Goal: Task Accomplishment & Management: Complete application form

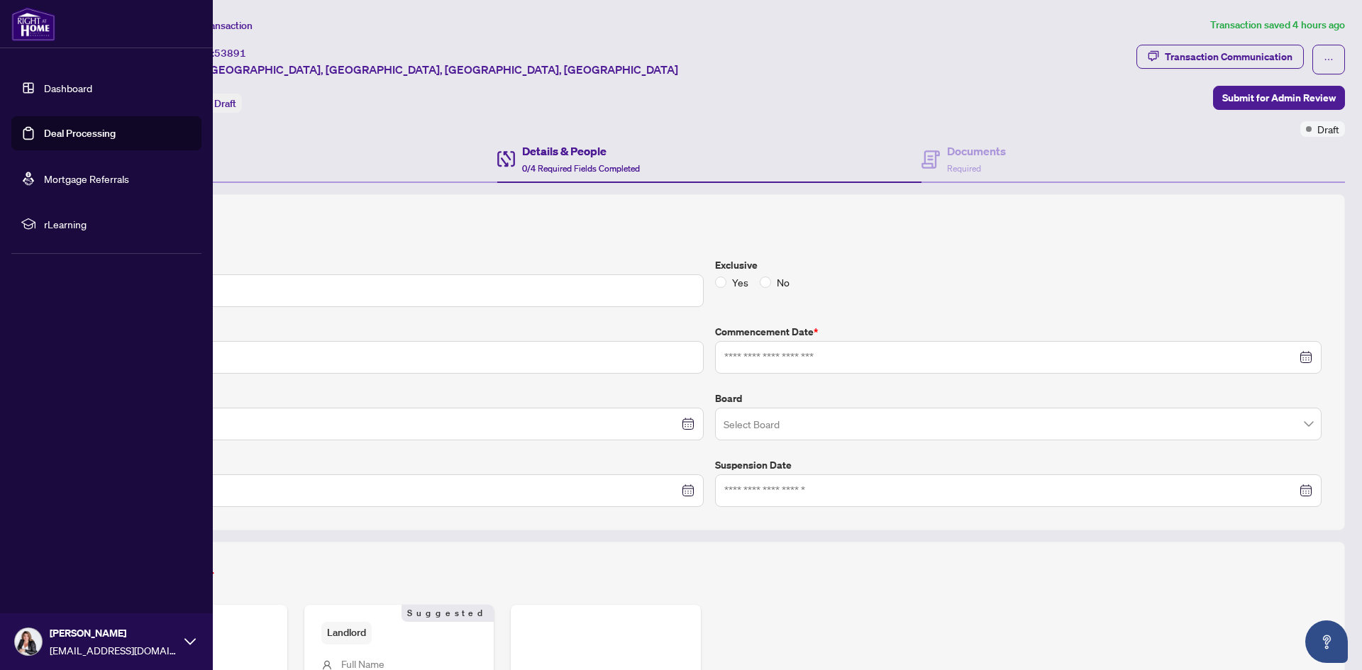
click at [44, 82] on link "Dashboard" at bounding box center [68, 88] width 48 height 13
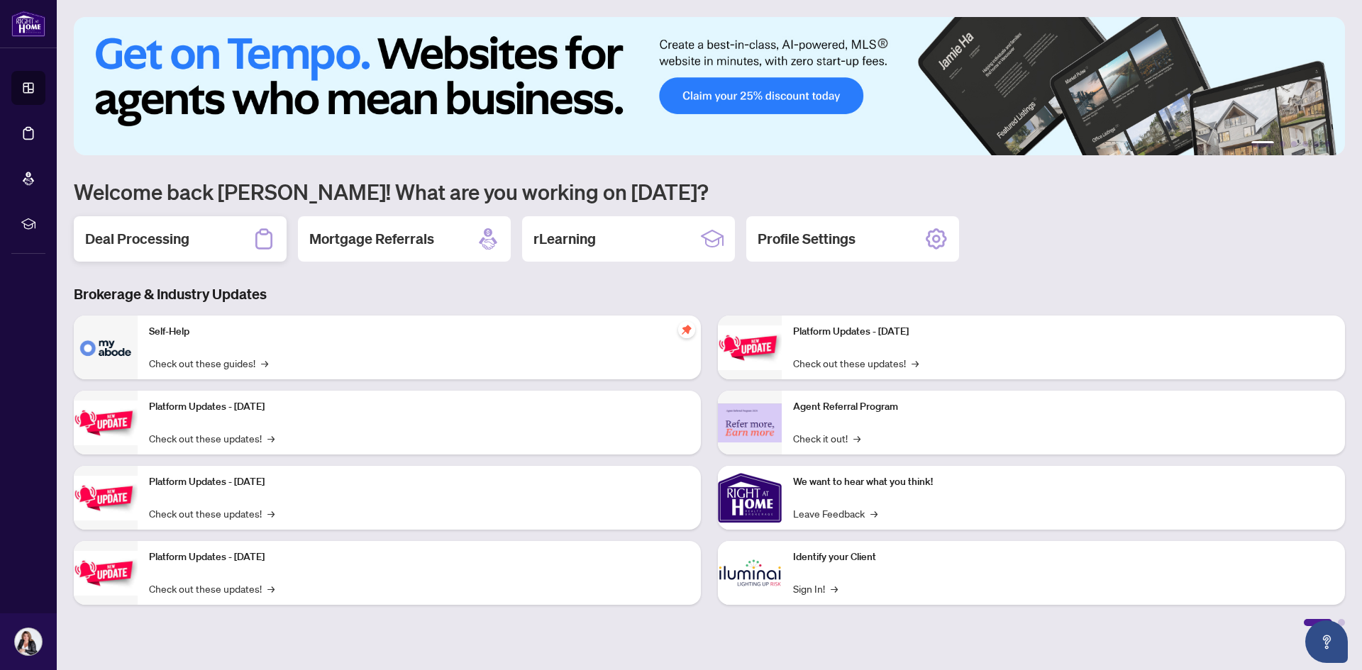
click at [119, 231] on h2 "Deal Processing" at bounding box center [137, 239] width 104 height 20
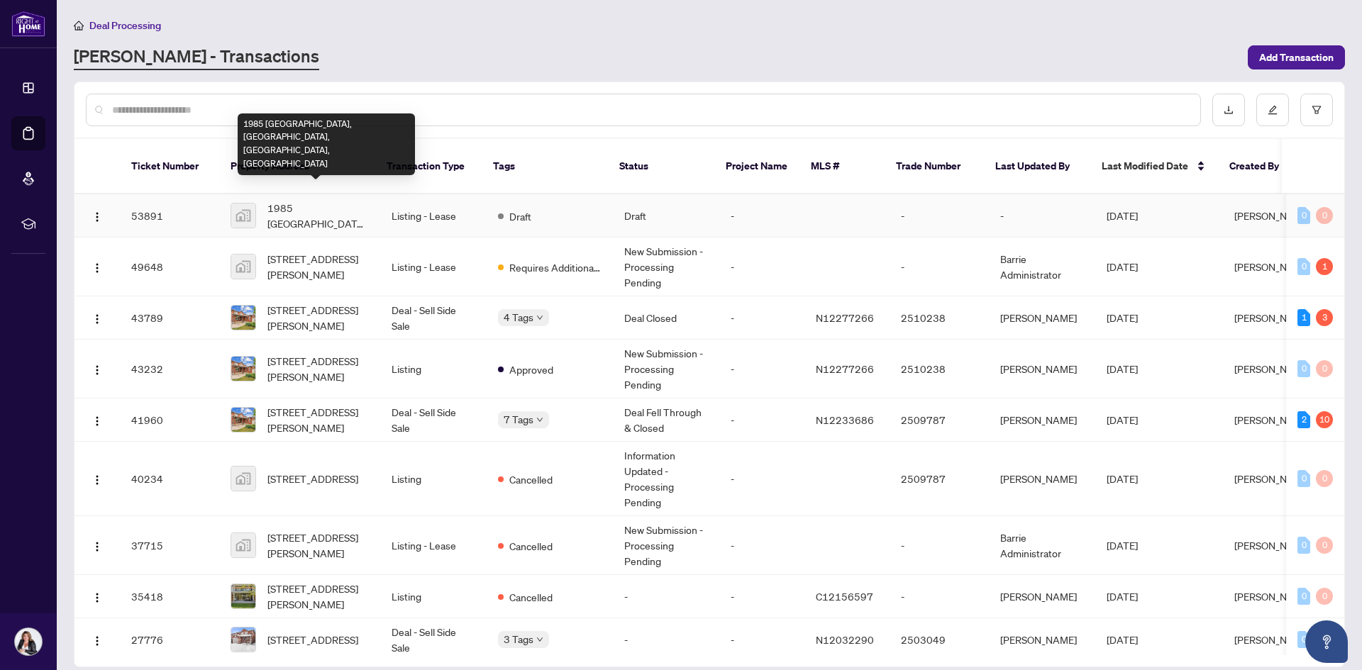
click at [323, 201] on span "1985 [GEOGRAPHIC_DATA], [GEOGRAPHIC_DATA], [GEOGRAPHIC_DATA], [GEOGRAPHIC_DATA]" at bounding box center [317, 215] width 101 height 31
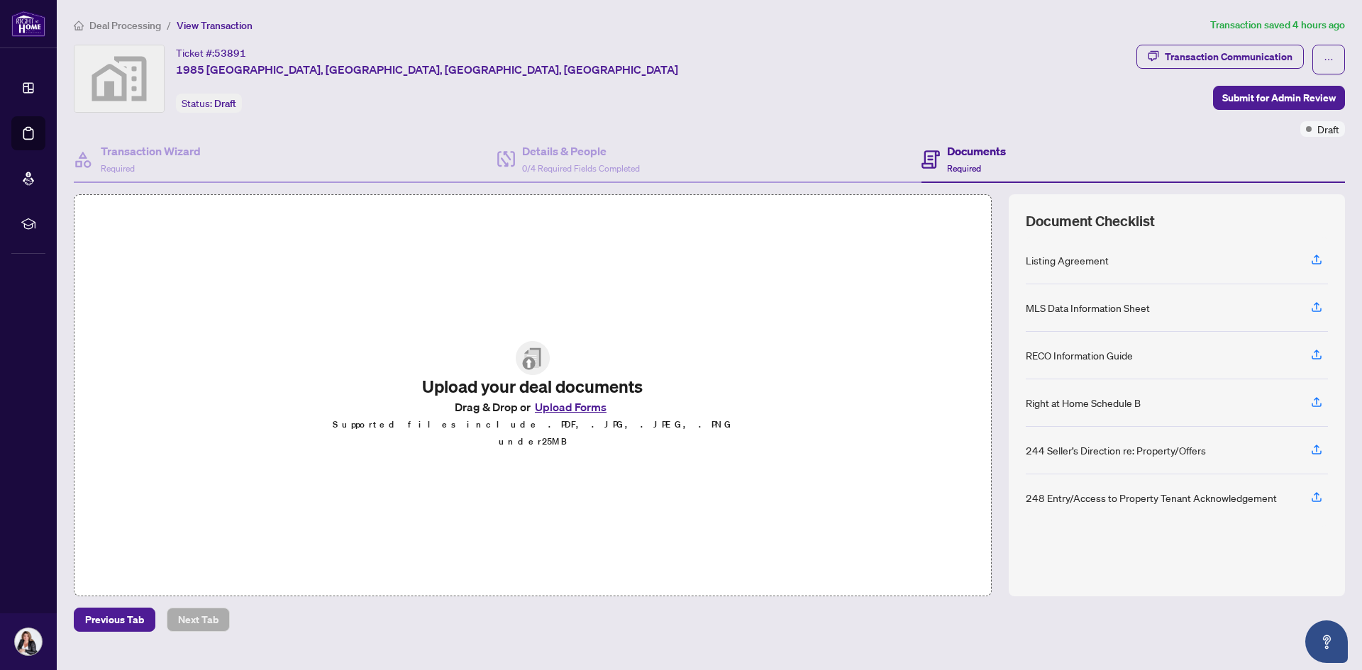
click at [557, 416] on button "Upload Forms" at bounding box center [571, 407] width 80 height 18
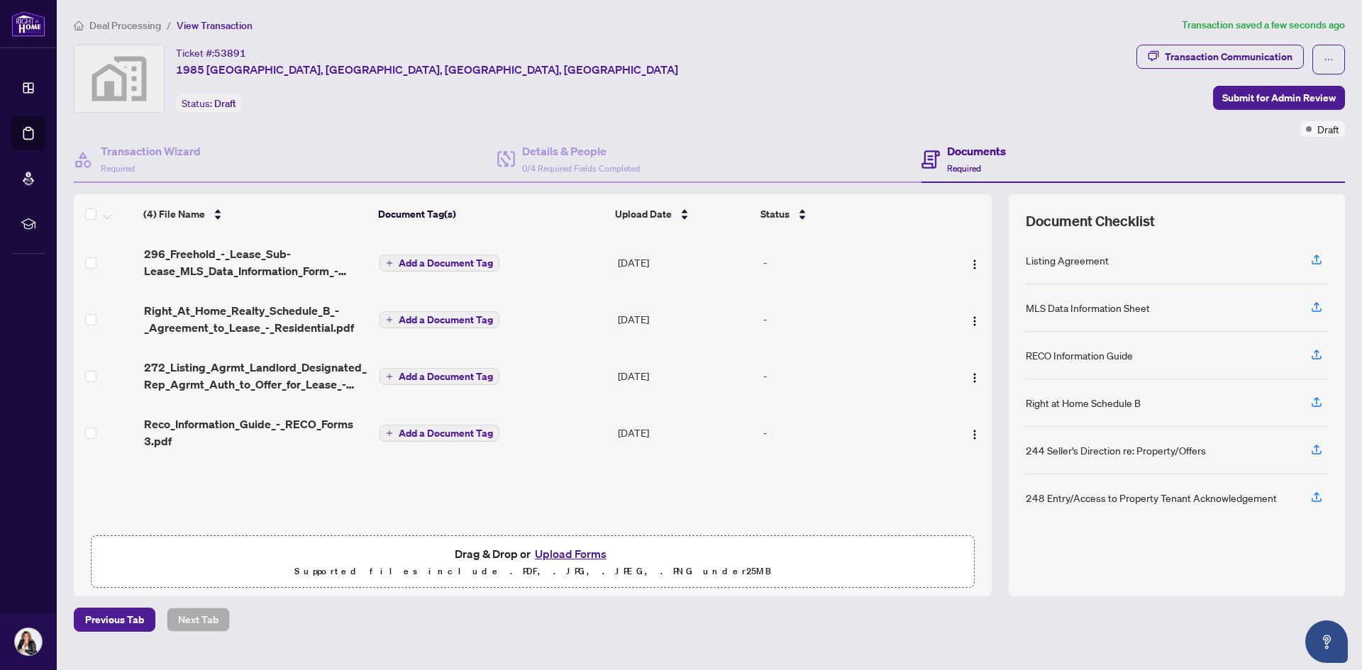
click at [434, 259] on span "Add a Document Tag" at bounding box center [446, 263] width 94 height 10
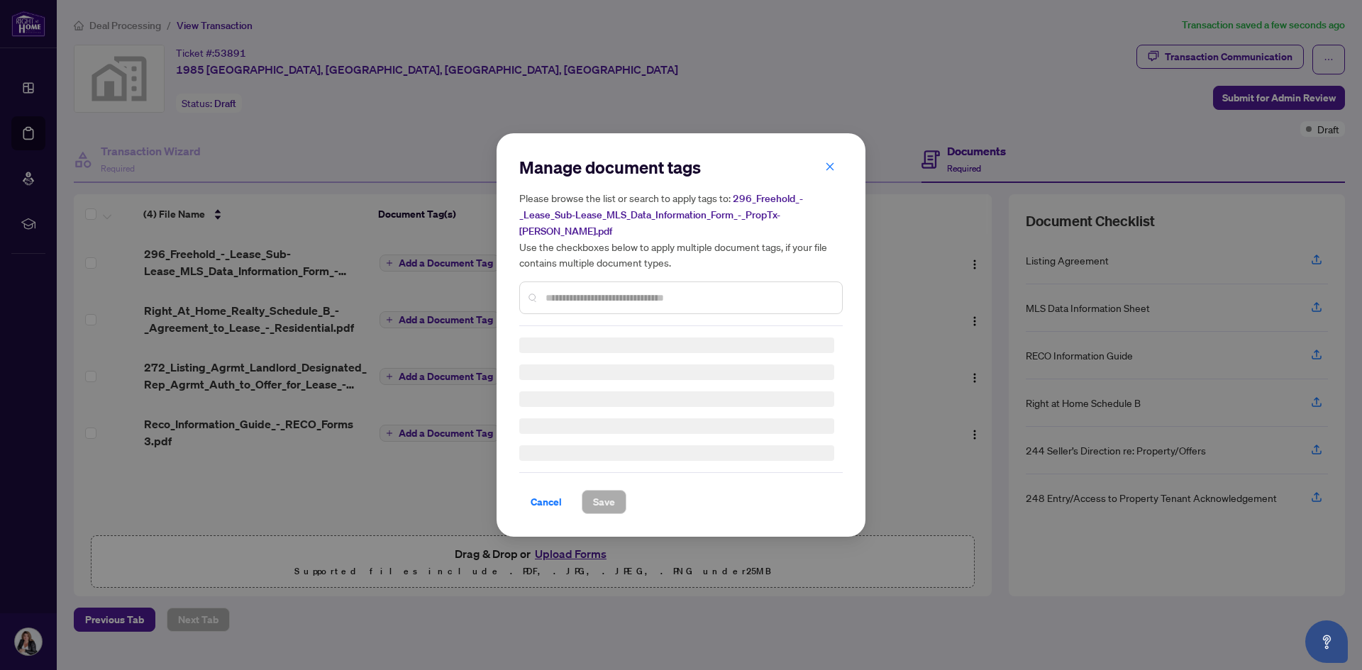
click at [594, 290] on input "text" at bounding box center [688, 298] width 285 height 16
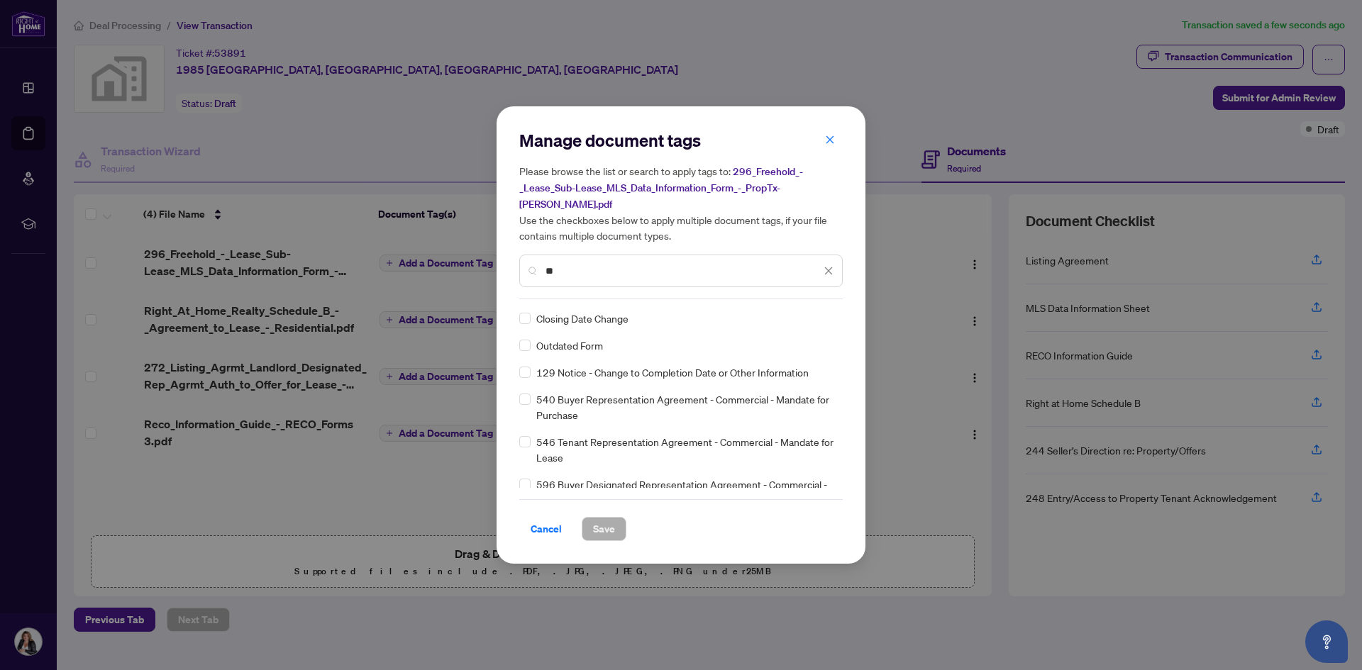
type input "*"
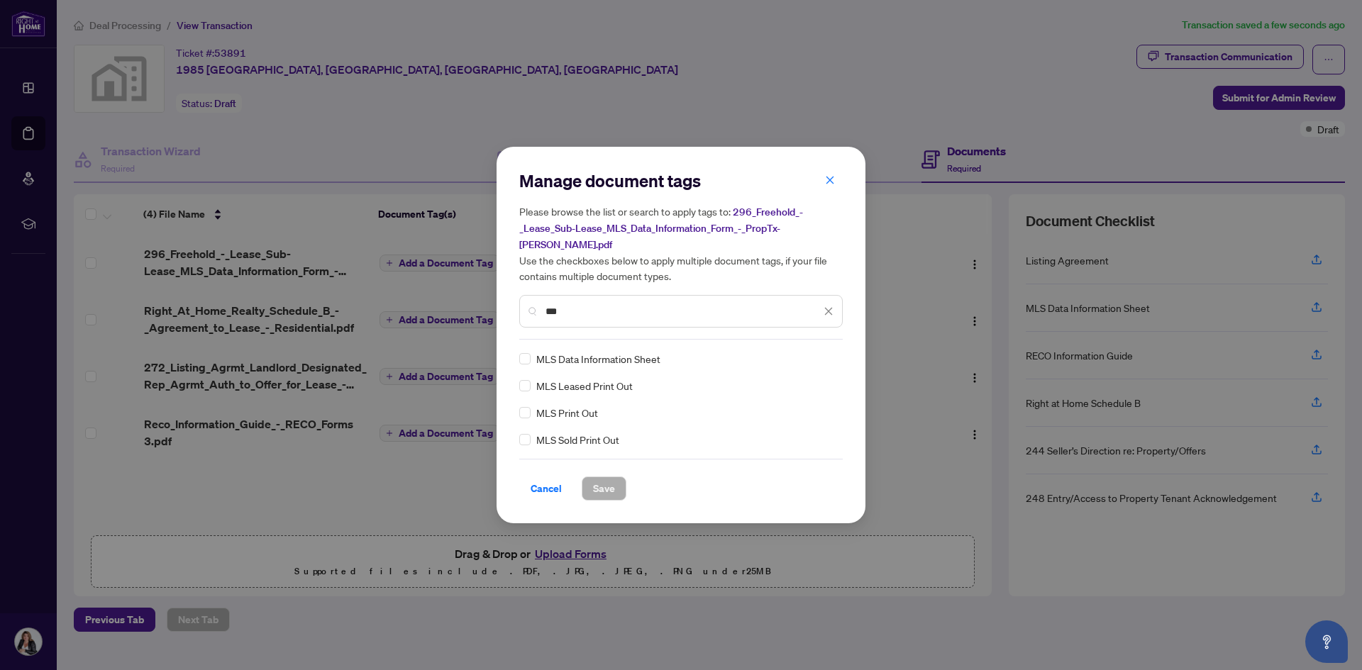
type input "***"
click at [608, 477] on span "Save" at bounding box center [604, 488] width 22 height 23
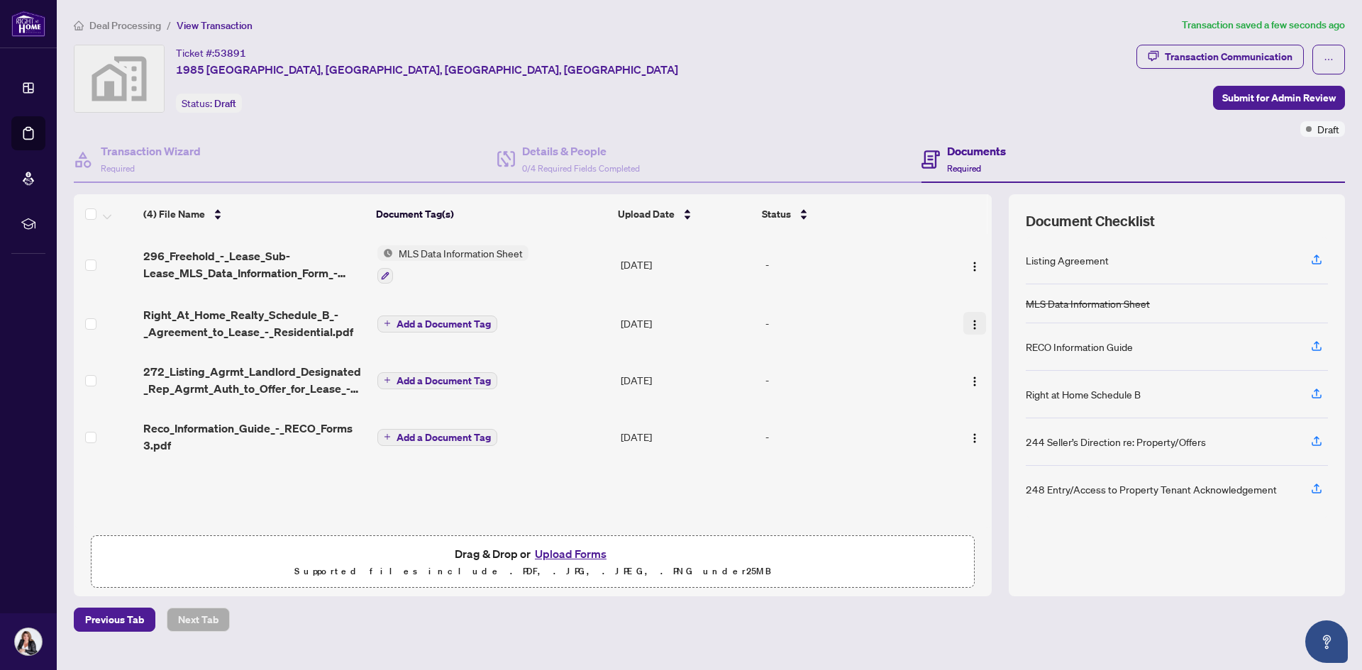
click at [969, 321] on img "button" at bounding box center [974, 324] width 11 height 11
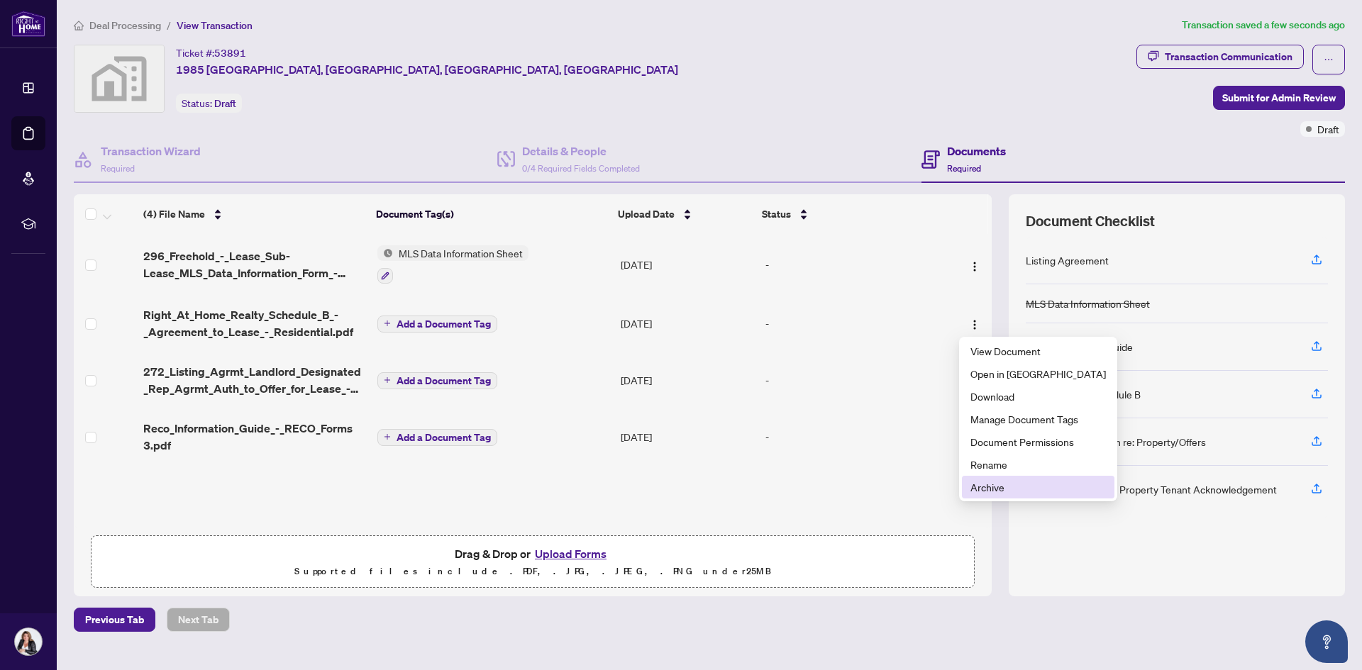
click at [980, 483] on span "Archive" at bounding box center [1039, 488] width 136 height 16
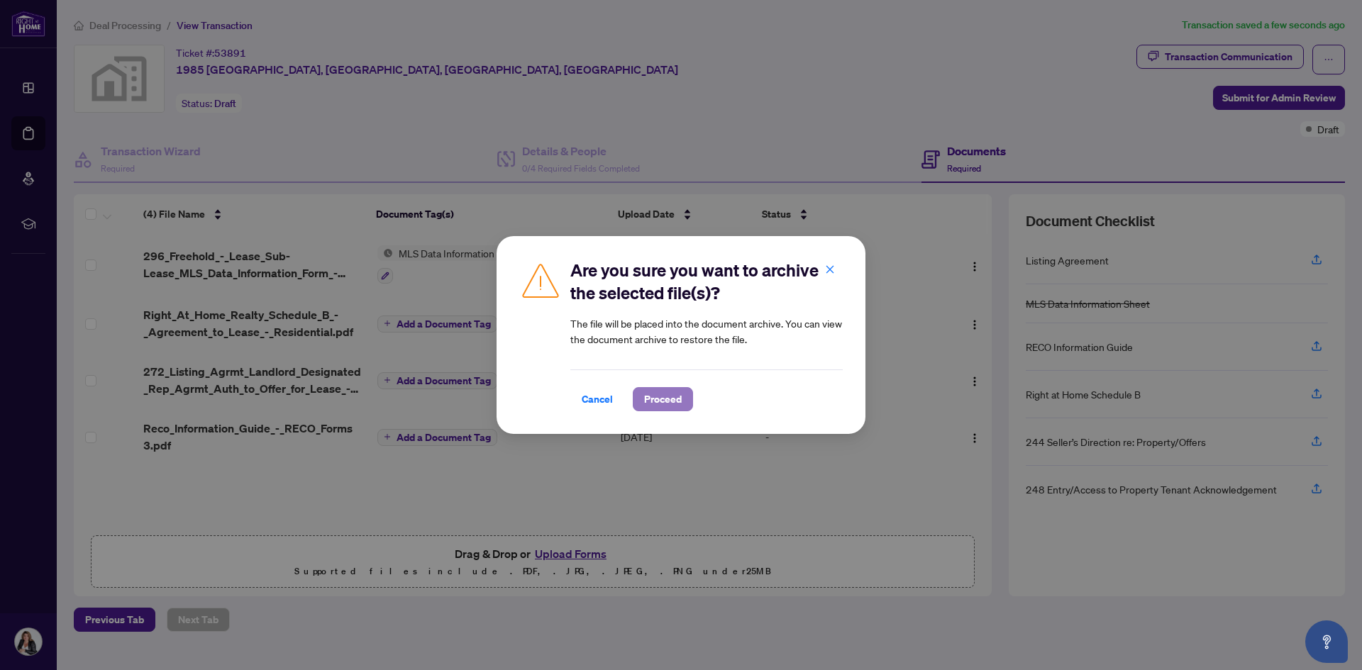
click at [654, 409] on span "Proceed" at bounding box center [663, 399] width 38 height 23
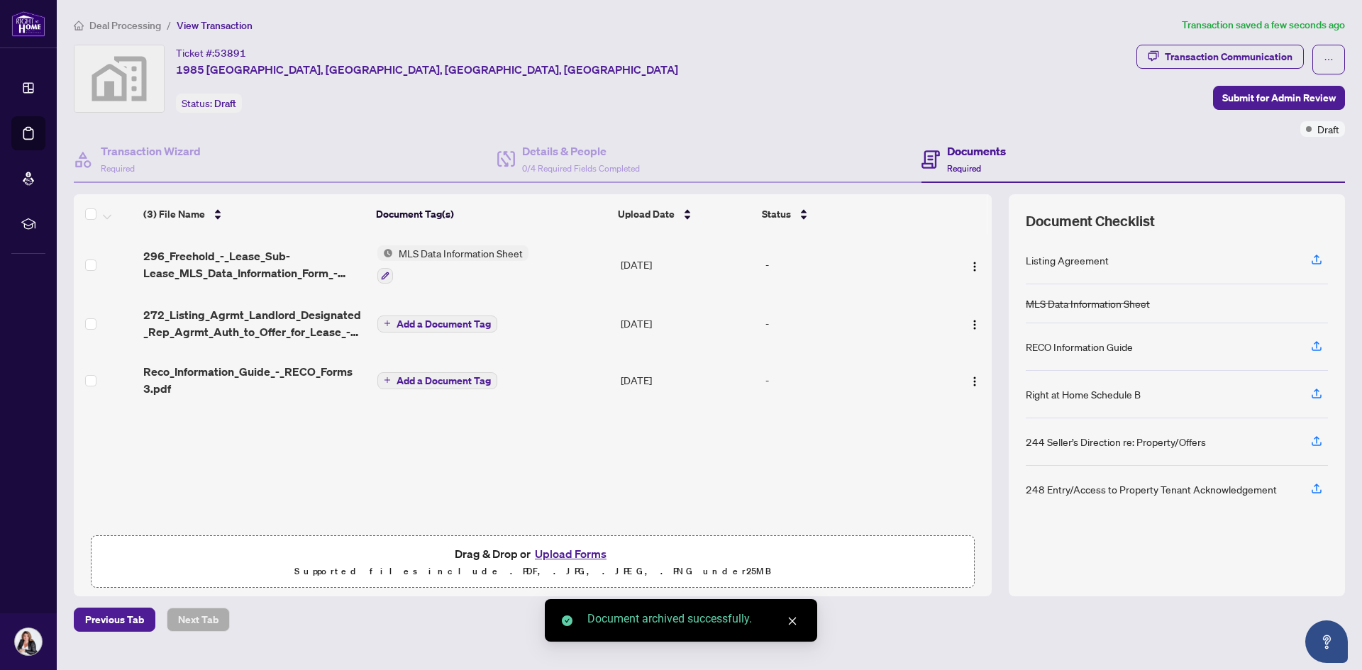
click at [422, 326] on span "Add a Document Tag" at bounding box center [444, 324] width 94 height 10
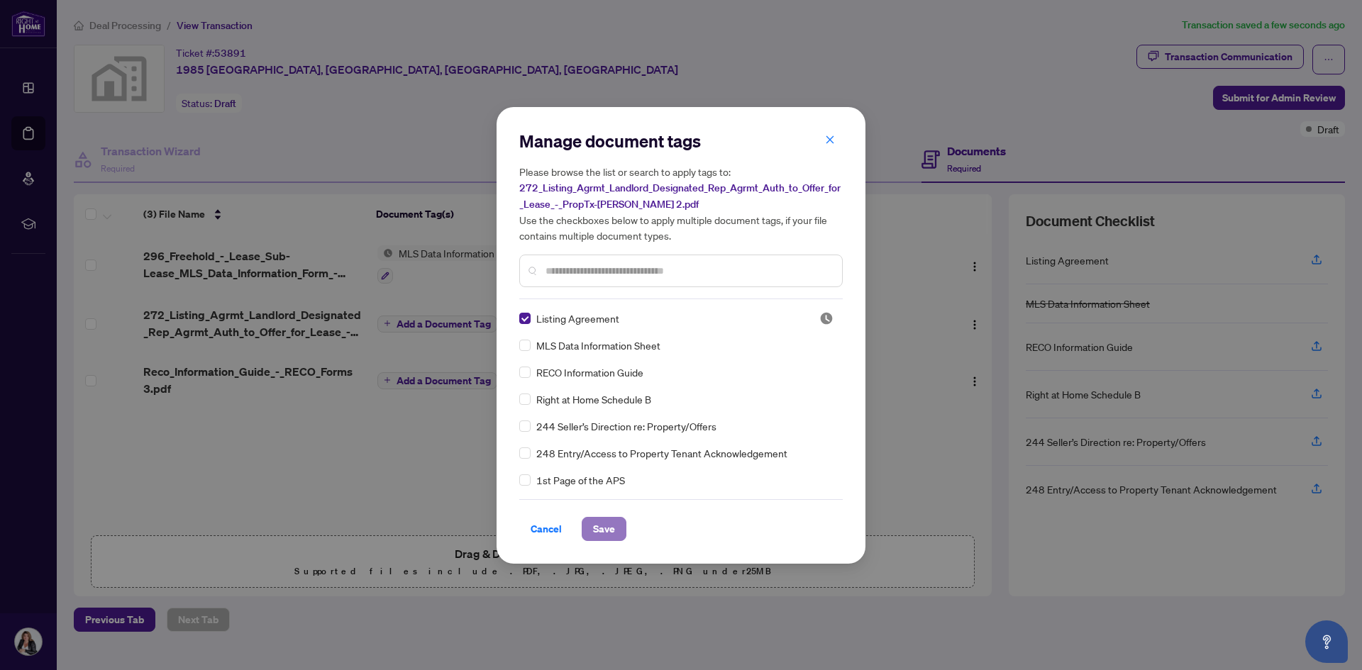
click at [611, 525] on span "Save" at bounding box center [604, 529] width 22 height 23
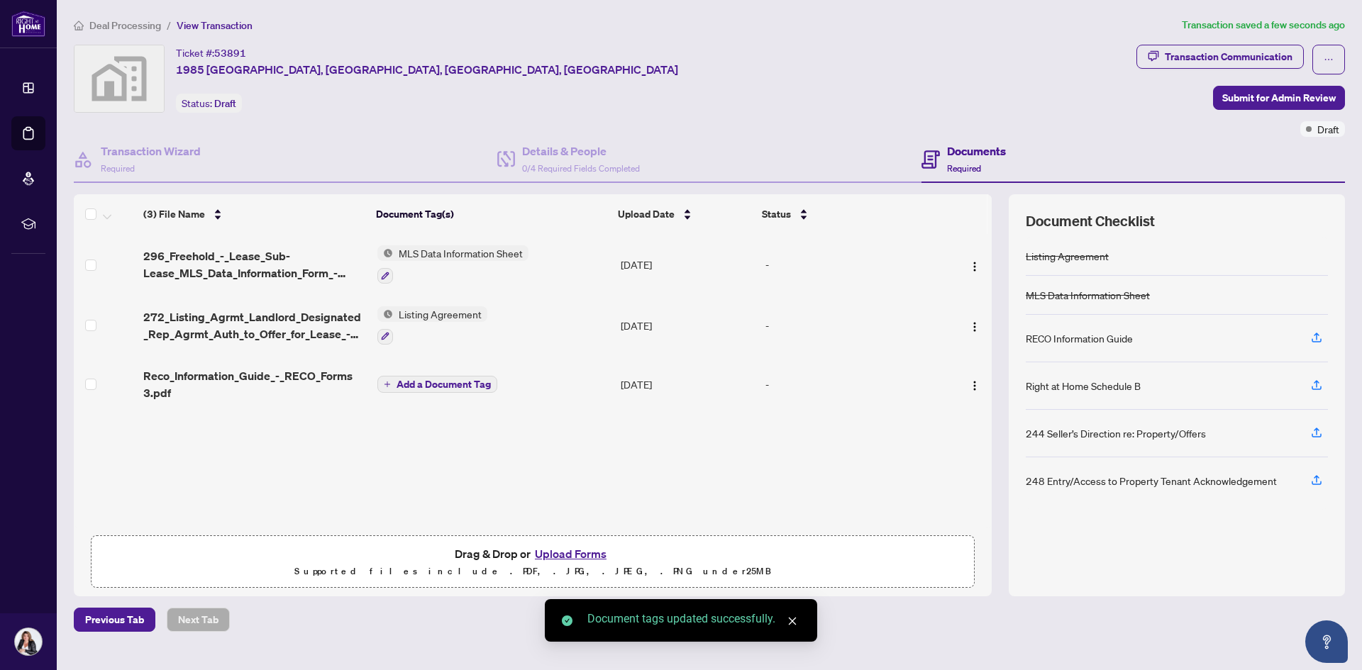
click at [424, 383] on span "Add a Document Tag" at bounding box center [444, 385] width 94 height 10
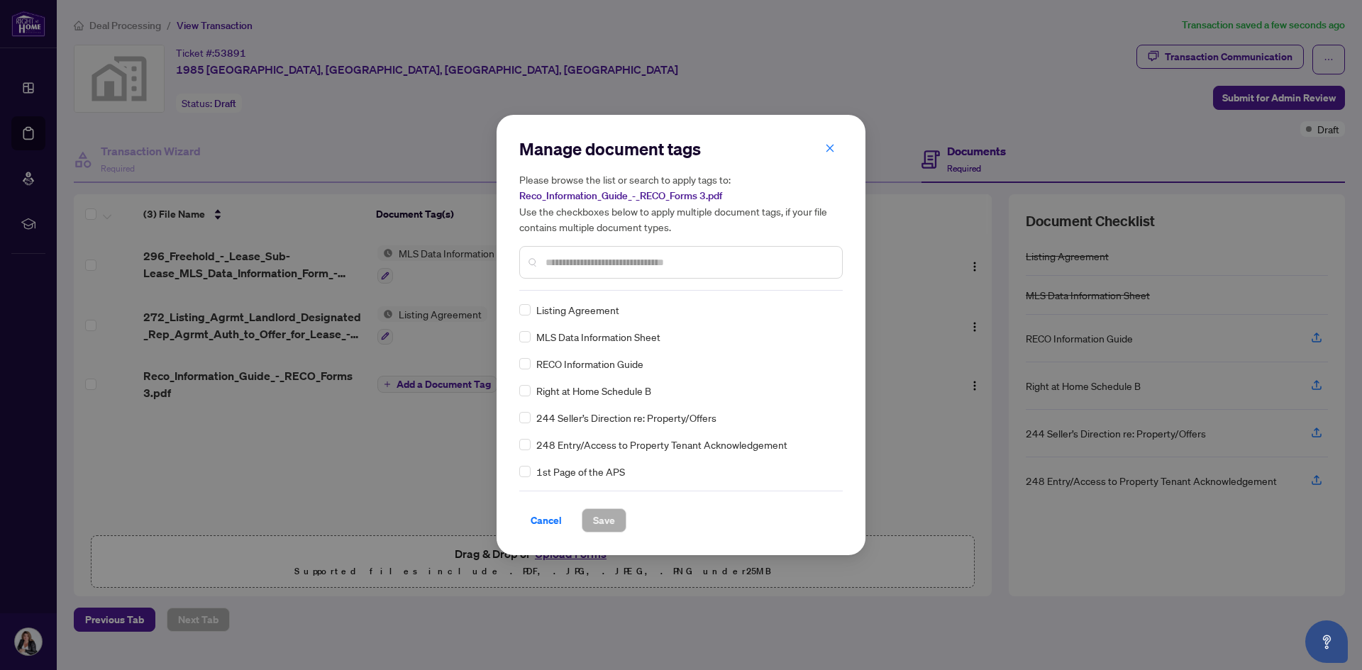
click at [562, 261] on input "text" at bounding box center [688, 263] width 285 height 16
type input "****"
click at [599, 518] on span "Save" at bounding box center [604, 520] width 22 height 23
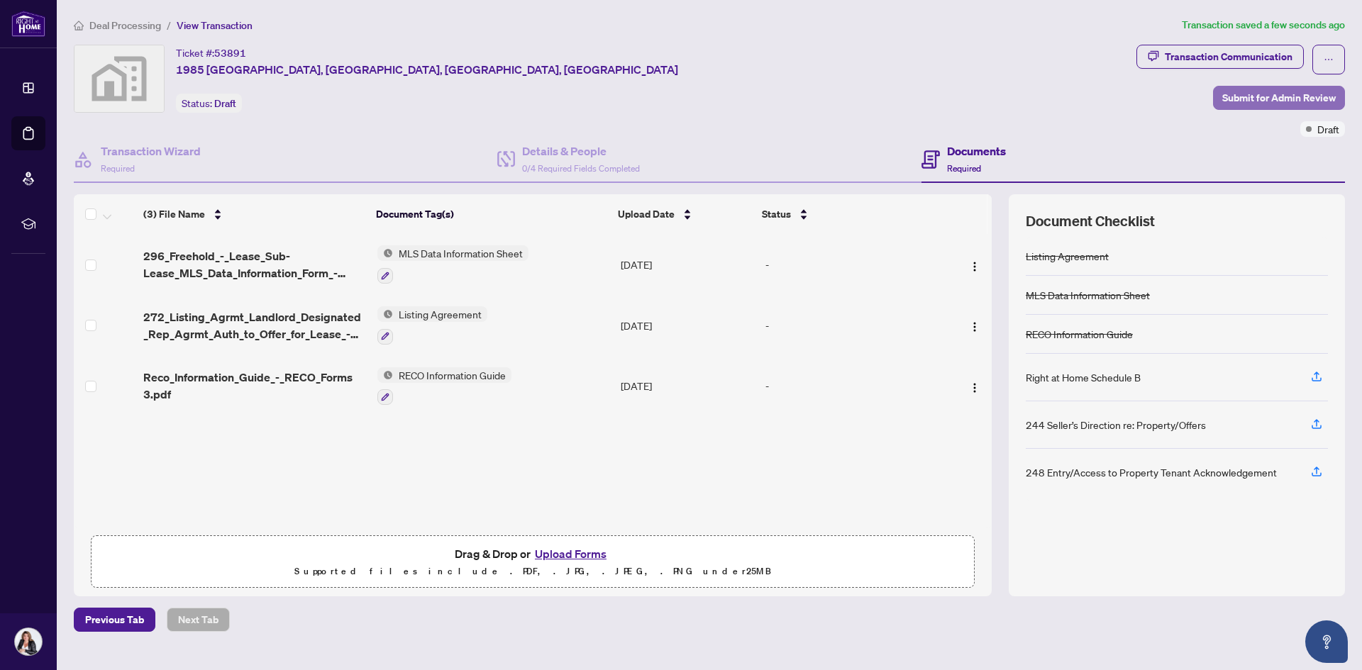
click at [1273, 99] on span "Submit for Admin Review" at bounding box center [1279, 98] width 114 height 23
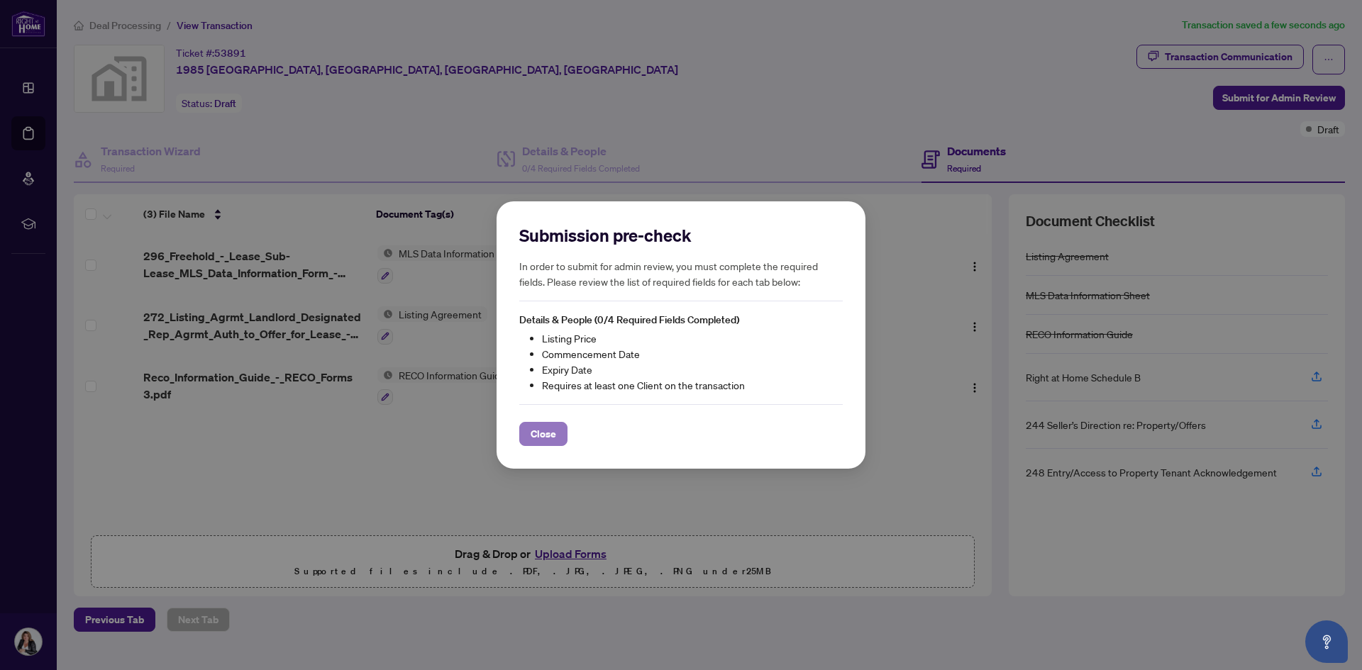
click at [544, 429] on span "Close" at bounding box center [544, 434] width 26 height 23
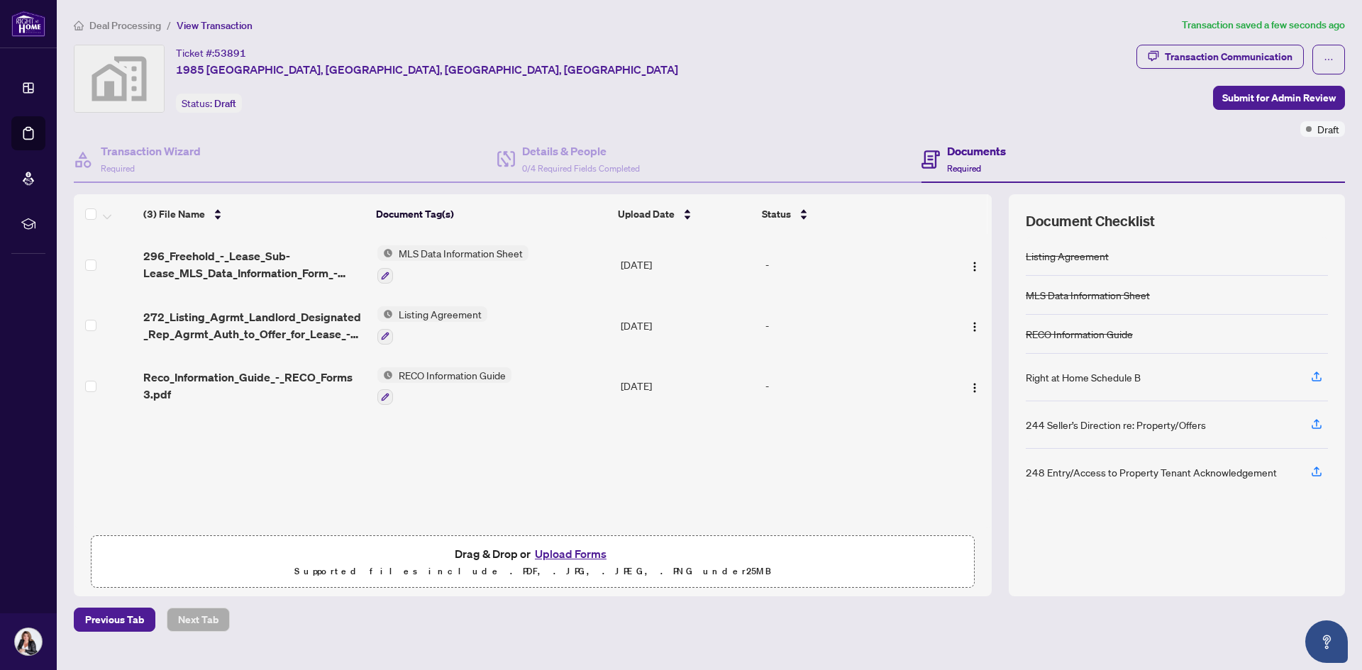
click at [973, 160] on div "Documents Required" at bounding box center [976, 159] width 59 height 33
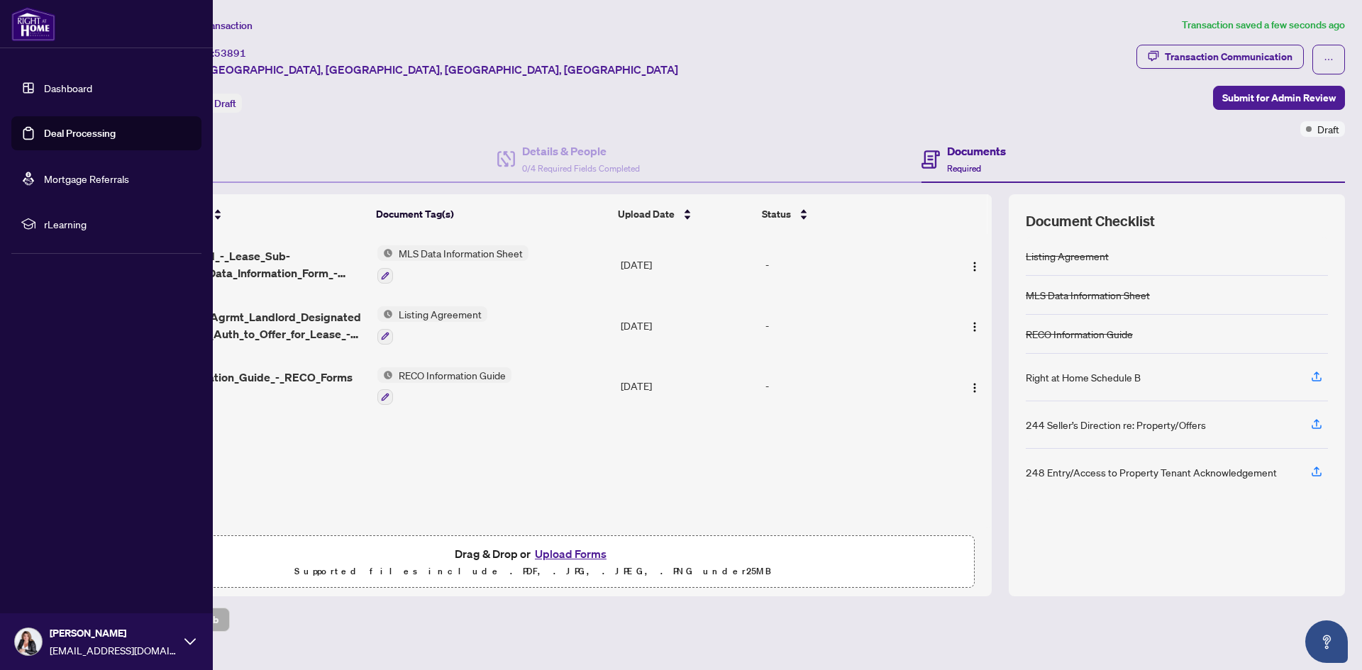
click at [44, 92] on link "Dashboard" at bounding box center [68, 88] width 48 height 13
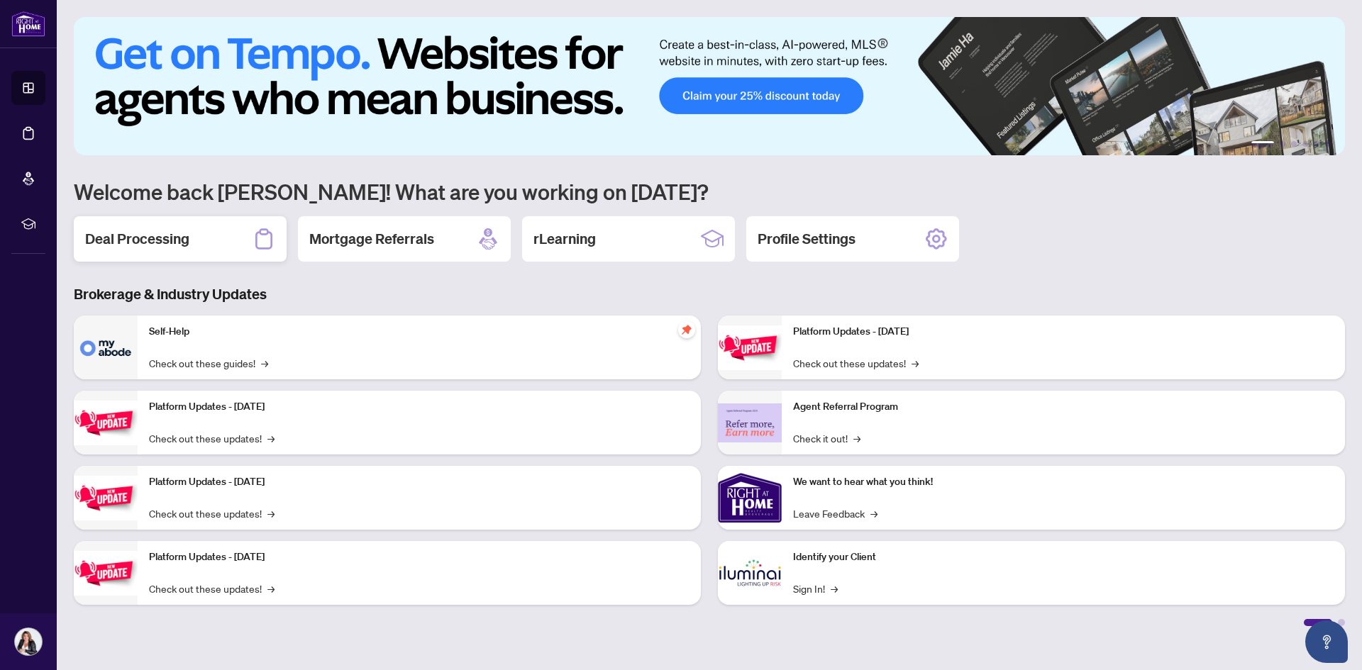
click at [165, 247] on h2 "Deal Processing" at bounding box center [137, 239] width 104 height 20
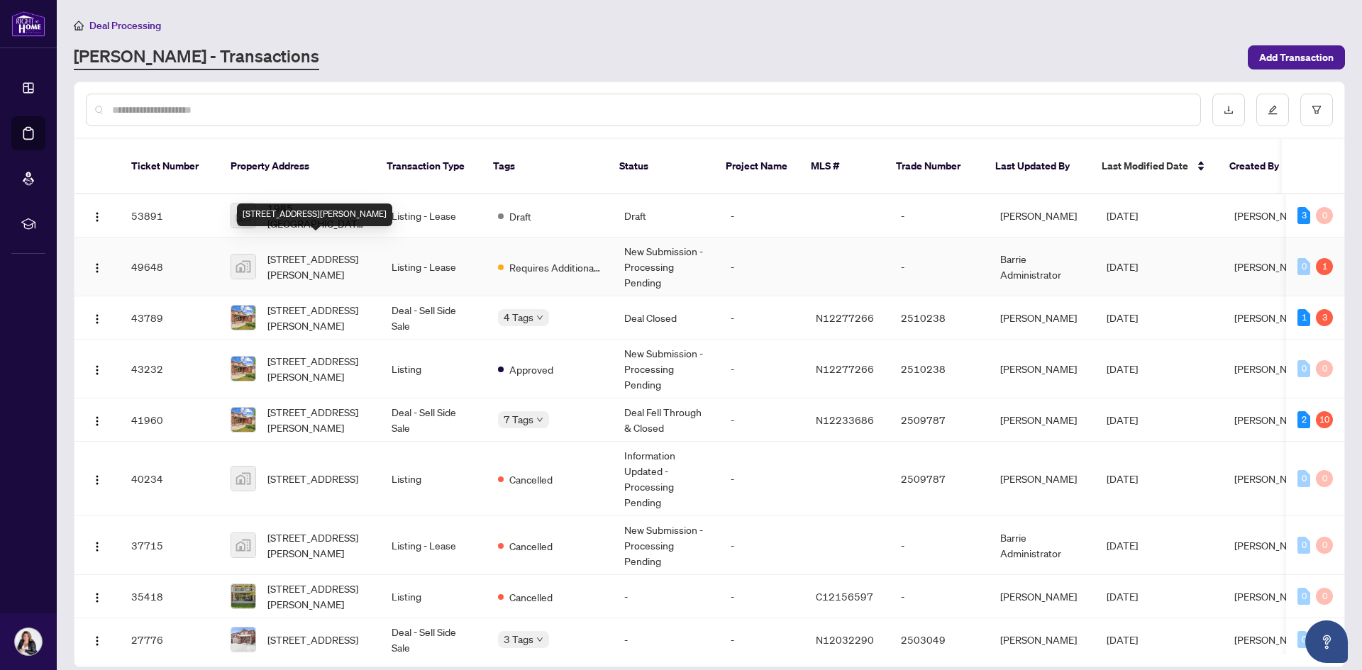
click at [297, 205] on div "[STREET_ADDRESS][PERSON_NAME]" at bounding box center [314, 215] width 155 height 23
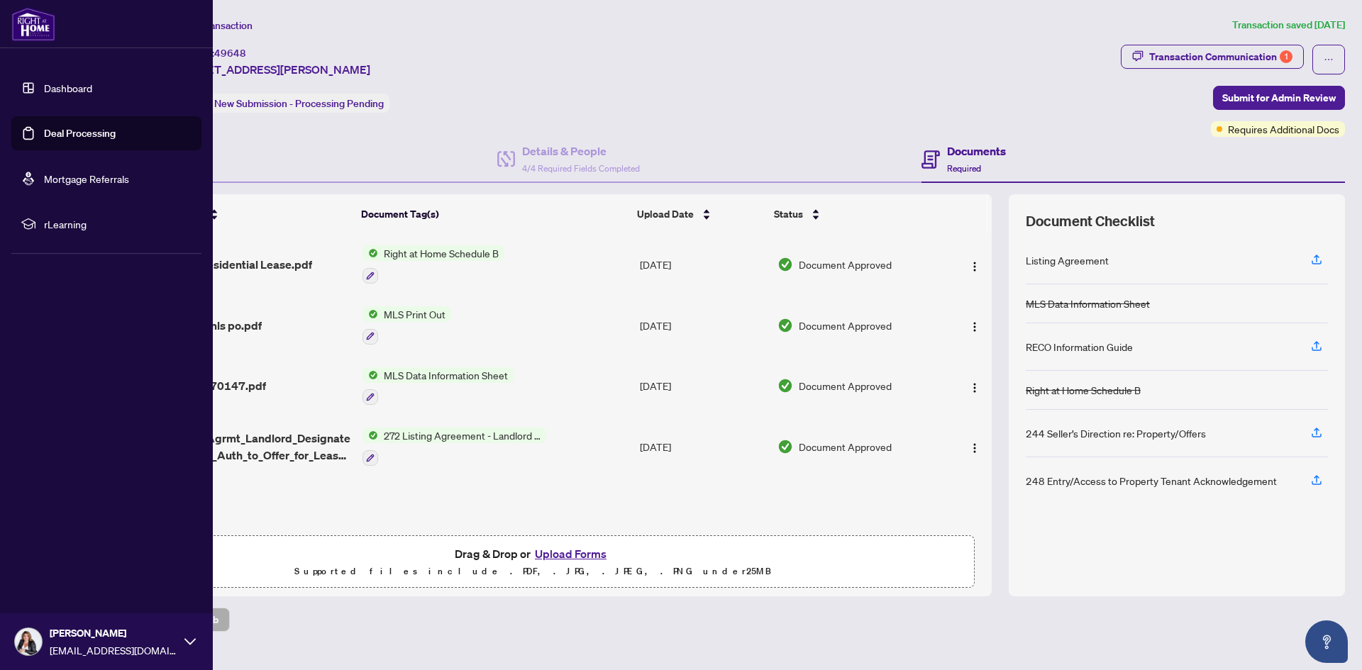
click at [52, 83] on link "Dashboard" at bounding box center [68, 88] width 48 height 13
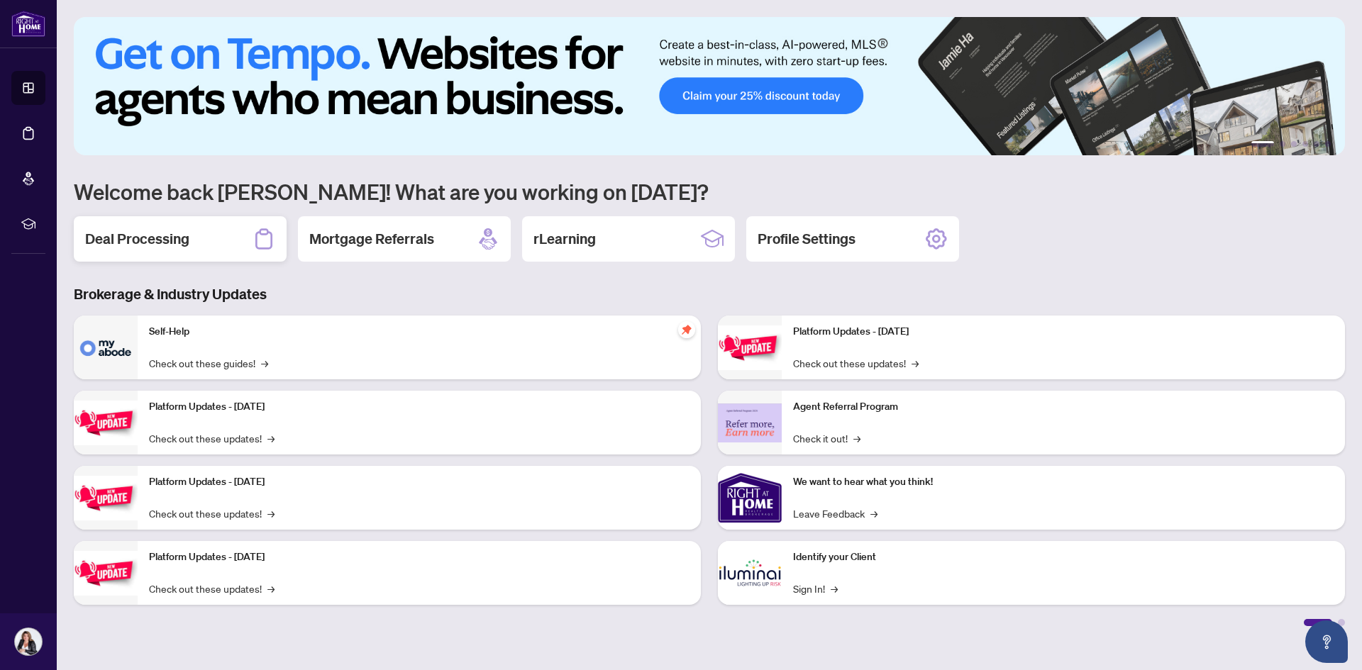
click at [171, 245] on h2 "Deal Processing" at bounding box center [137, 239] width 104 height 20
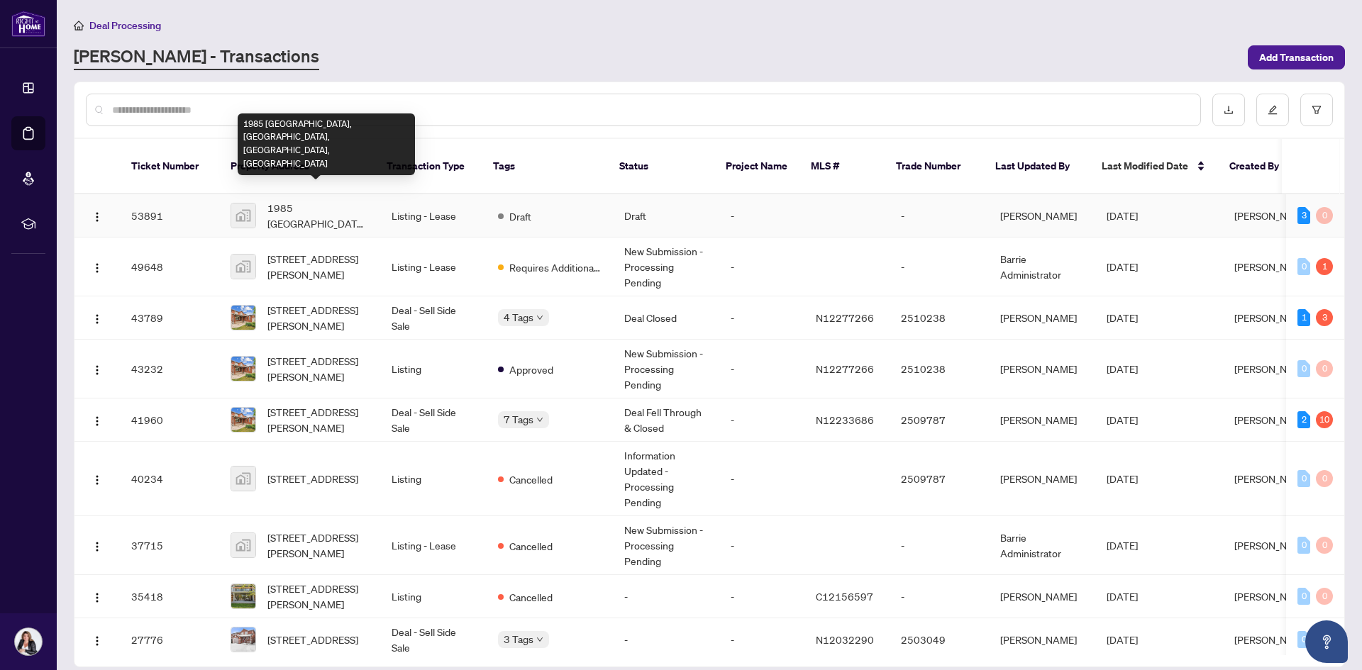
click at [329, 211] on span "1985 [GEOGRAPHIC_DATA], [GEOGRAPHIC_DATA], [GEOGRAPHIC_DATA], [GEOGRAPHIC_DATA]" at bounding box center [317, 215] width 101 height 31
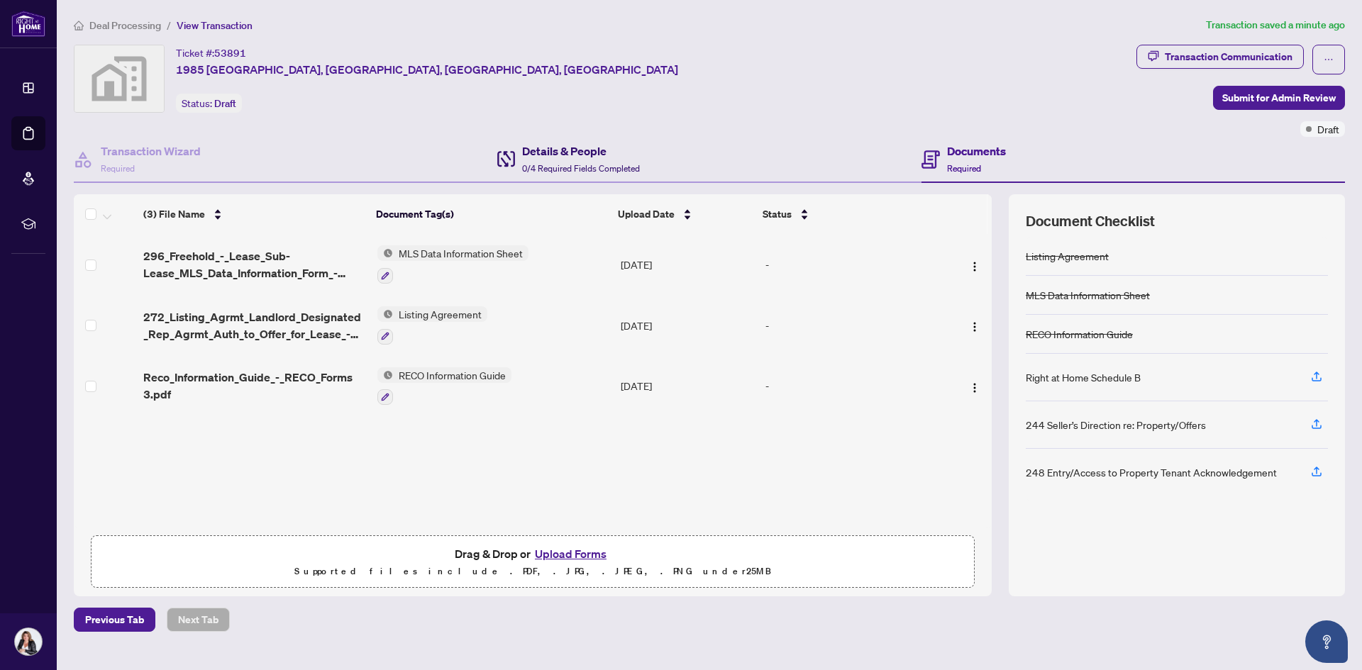
click at [588, 154] on h4 "Details & People" at bounding box center [581, 151] width 118 height 17
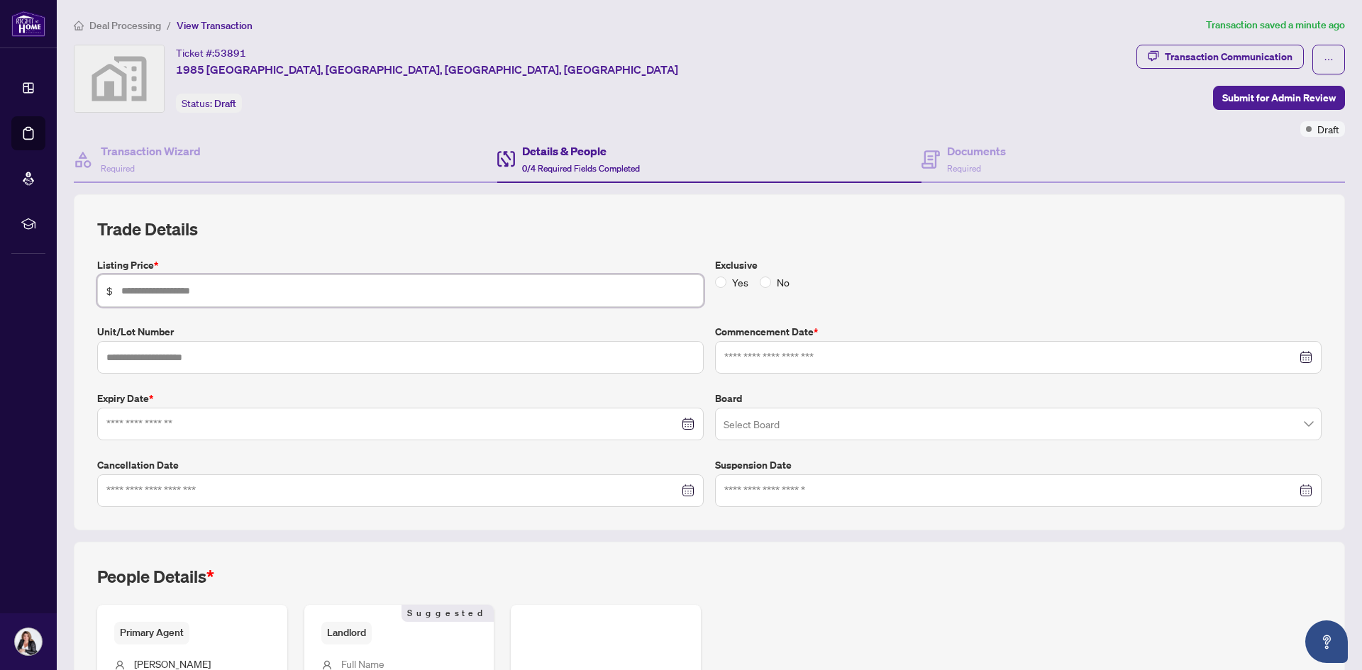
click at [193, 297] on input "text" at bounding box center [407, 291] width 573 height 16
type input "********"
click at [752, 358] on input at bounding box center [1010, 358] width 573 height 16
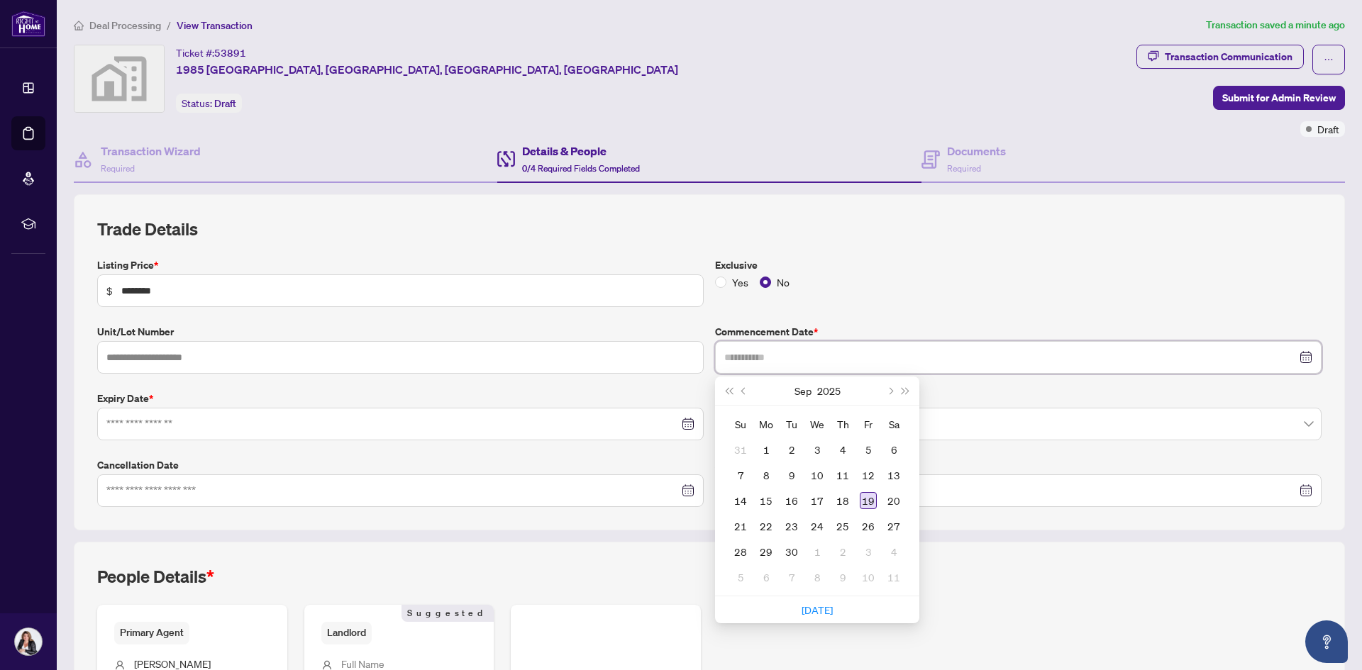
type input "**********"
click at [863, 500] on div "19" at bounding box center [868, 500] width 17 height 17
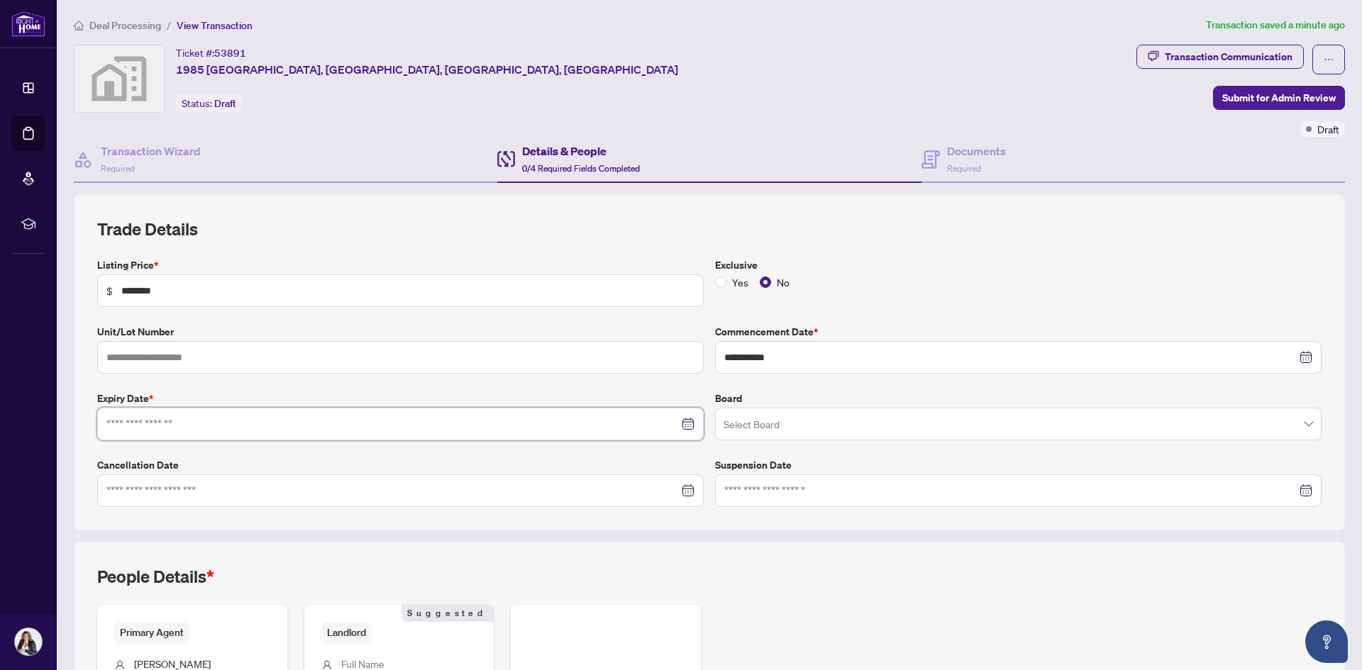
click at [188, 426] on input at bounding box center [392, 424] width 573 height 16
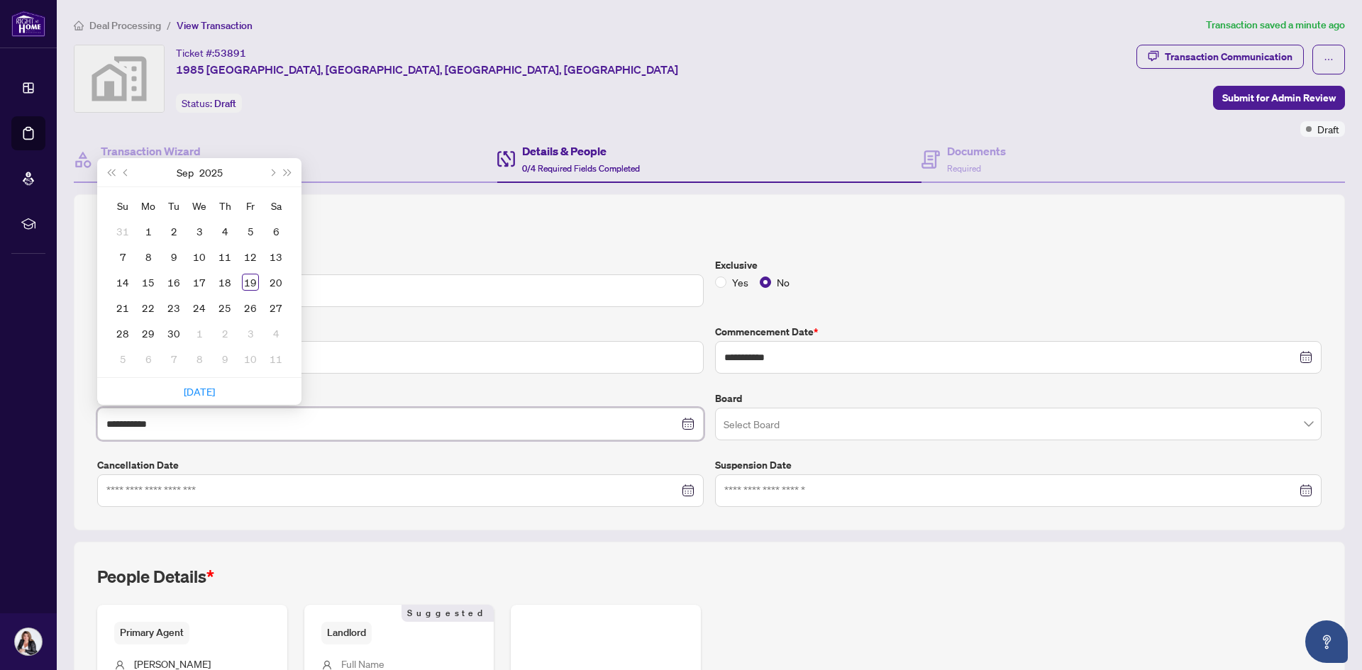
type input "**********"
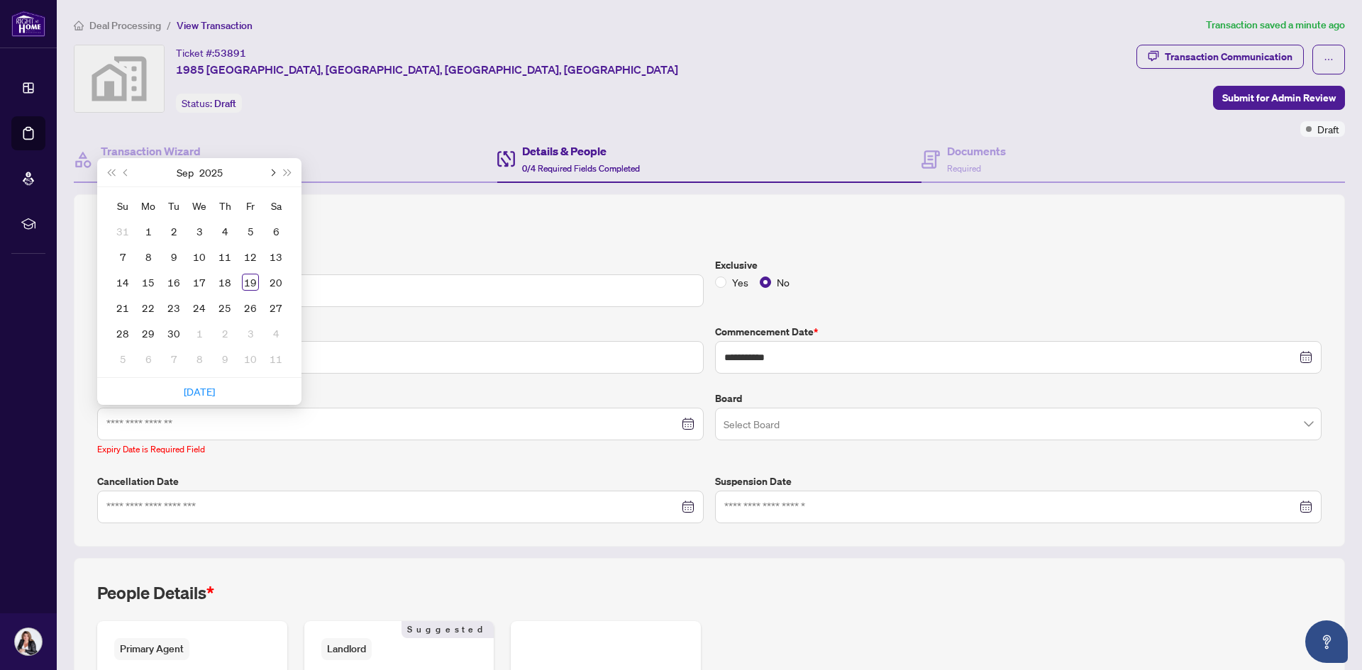
click at [270, 170] on button "Next month (PageDown)" at bounding box center [272, 172] width 16 height 28
type input "**********"
click at [247, 282] on div "19" at bounding box center [250, 282] width 17 height 17
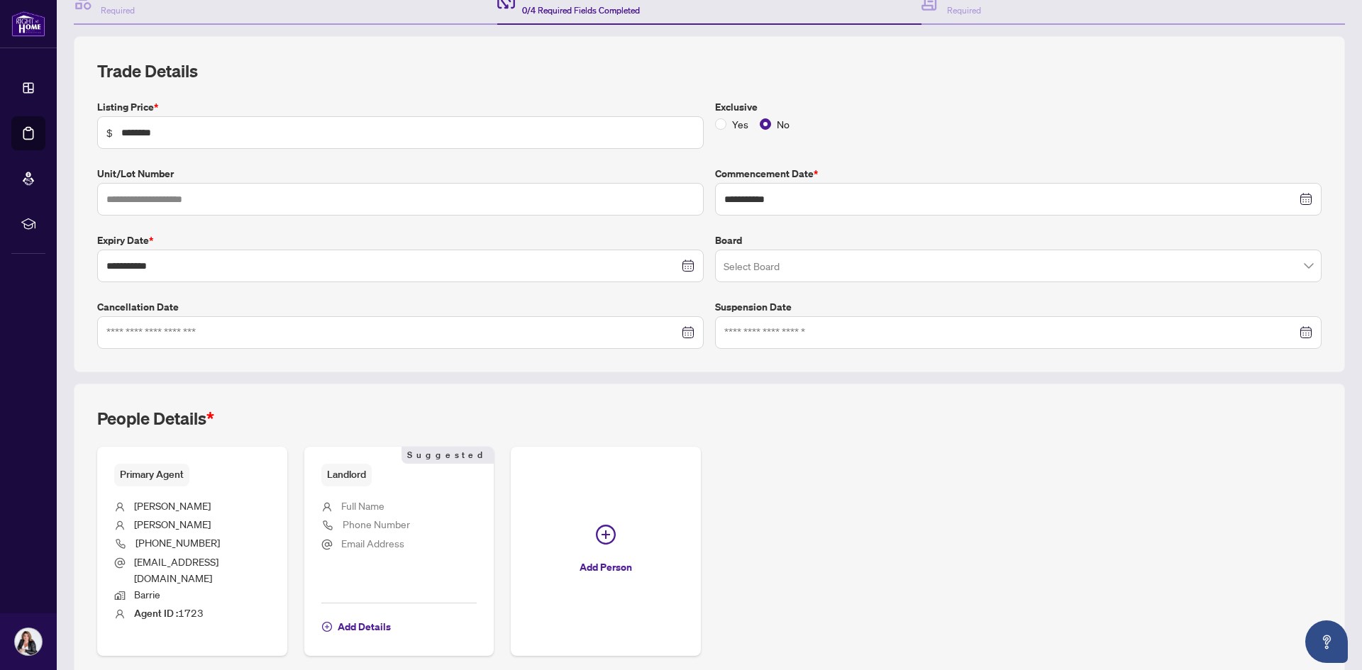
scroll to position [205, 0]
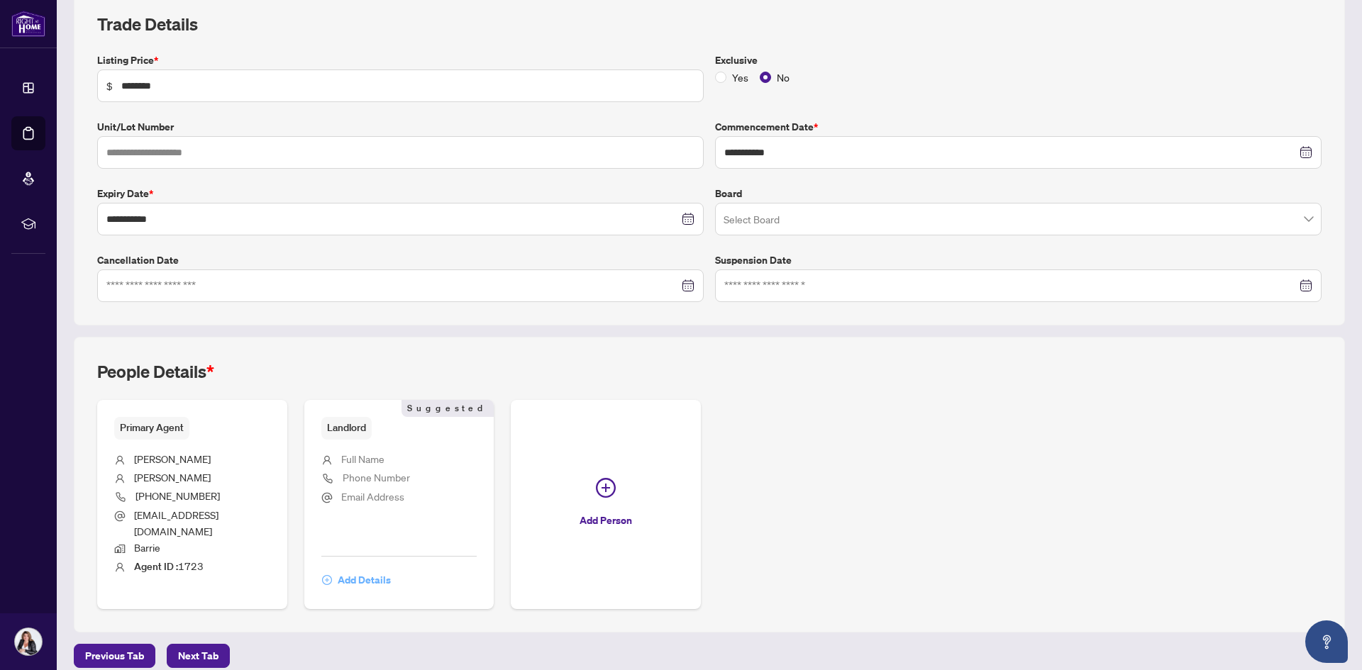
click at [358, 569] on span "Add Details" at bounding box center [364, 580] width 53 height 23
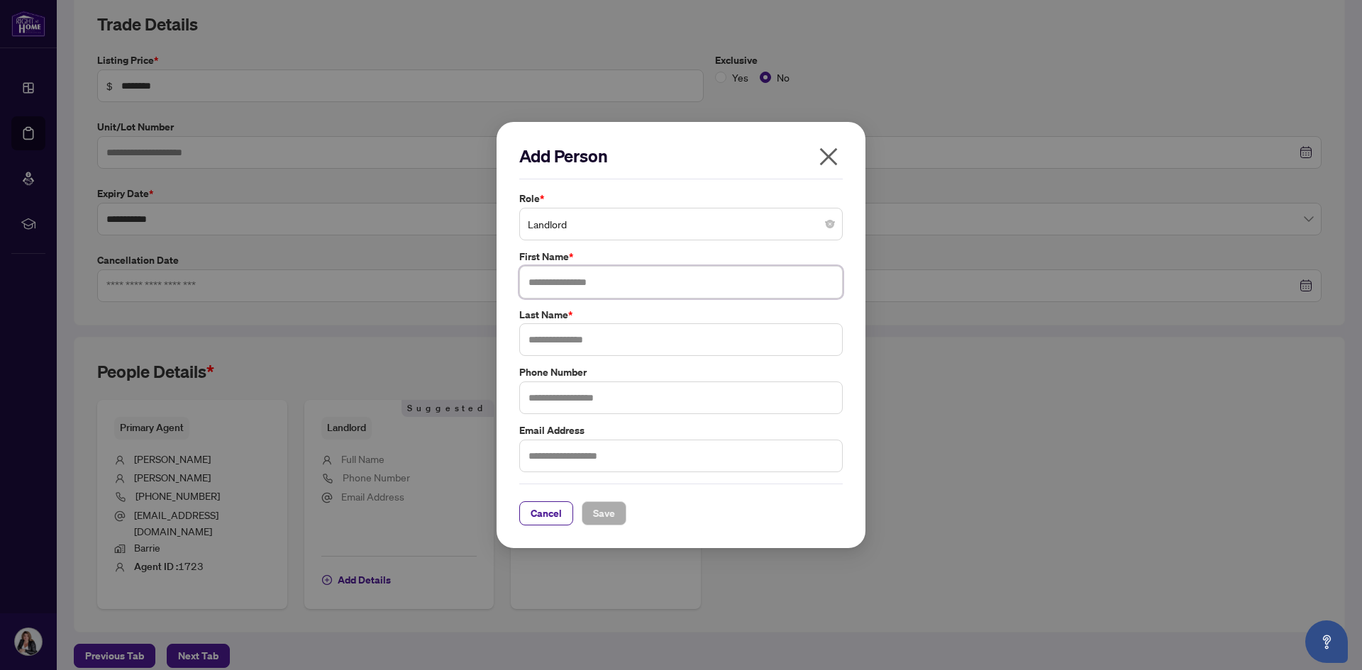
click at [555, 272] on input "text" at bounding box center [681, 282] width 324 height 33
type input "*****"
click at [527, 333] on input "text" at bounding box center [681, 340] width 324 height 33
type input "********"
click at [609, 512] on span "Save" at bounding box center [604, 513] width 22 height 23
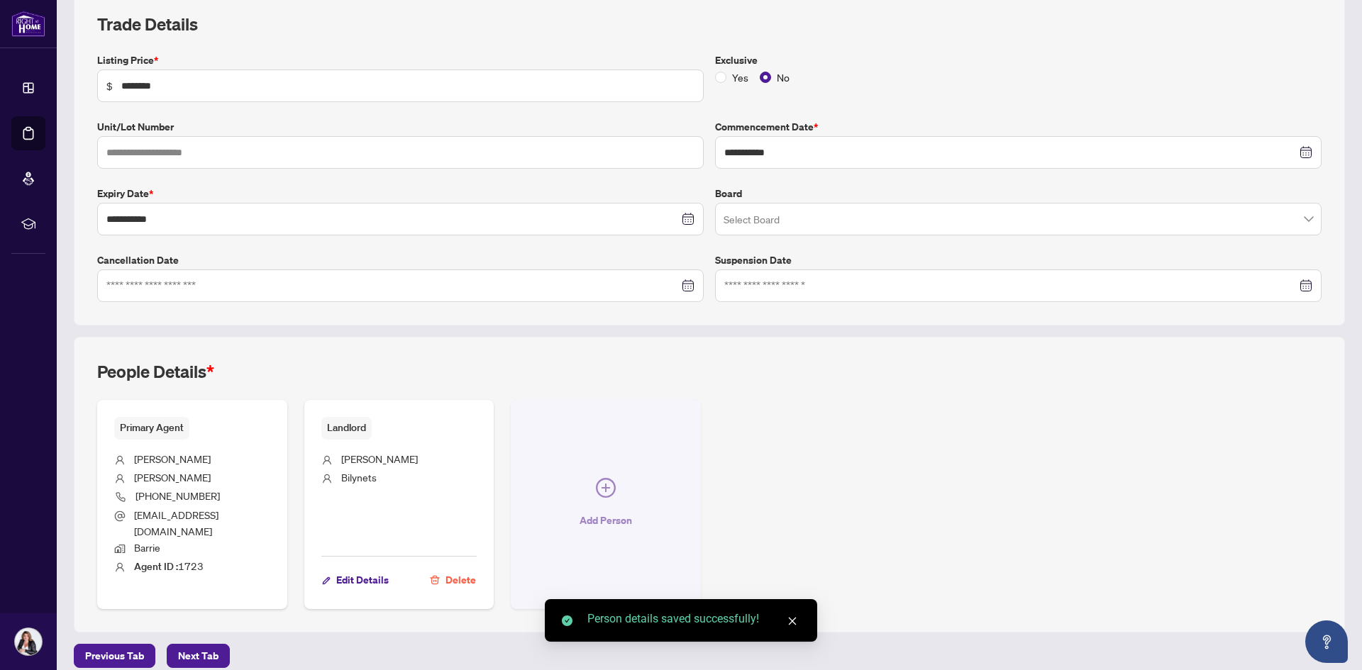
click at [602, 483] on icon "plus-circle" at bounding box center [606, 488] width 20 height 20
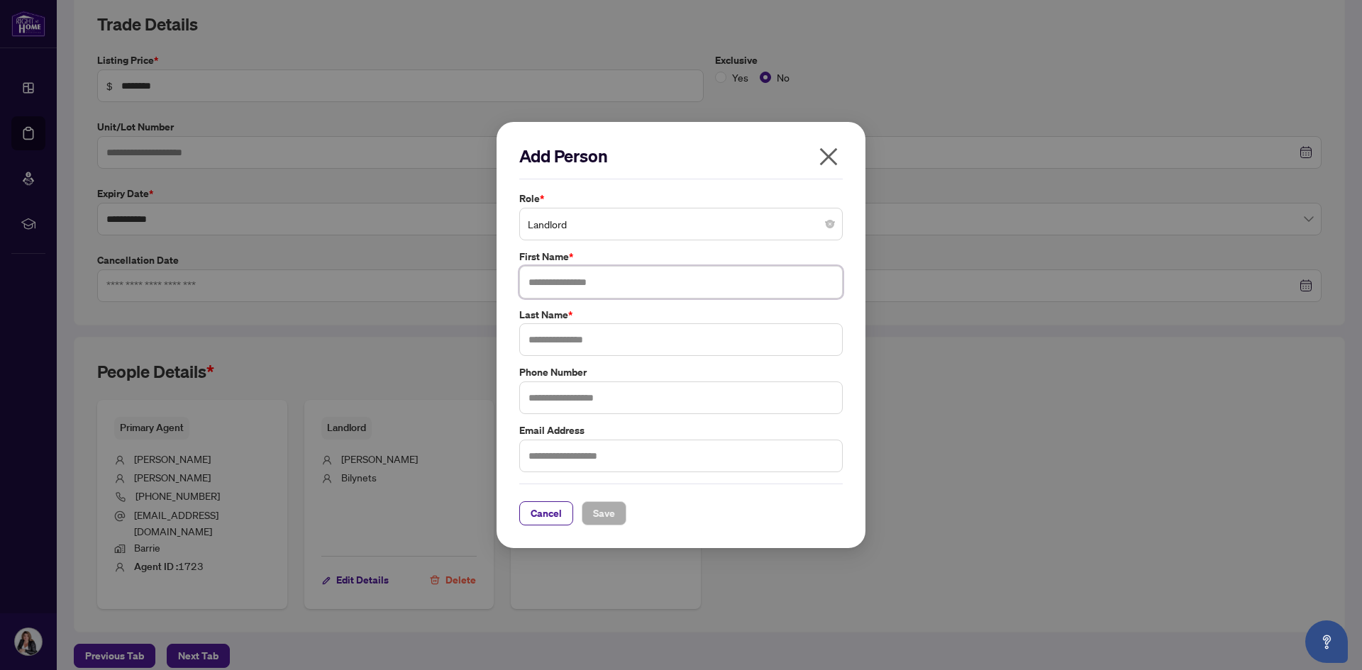
click at [565, 290] on input "text" at bounding box center [681, 282] width 324 height 33
type input "*********"
click at [553, 346] on input "text" at bounding box center [681, 340] width 324 height 33
type input "*"
type input "********"
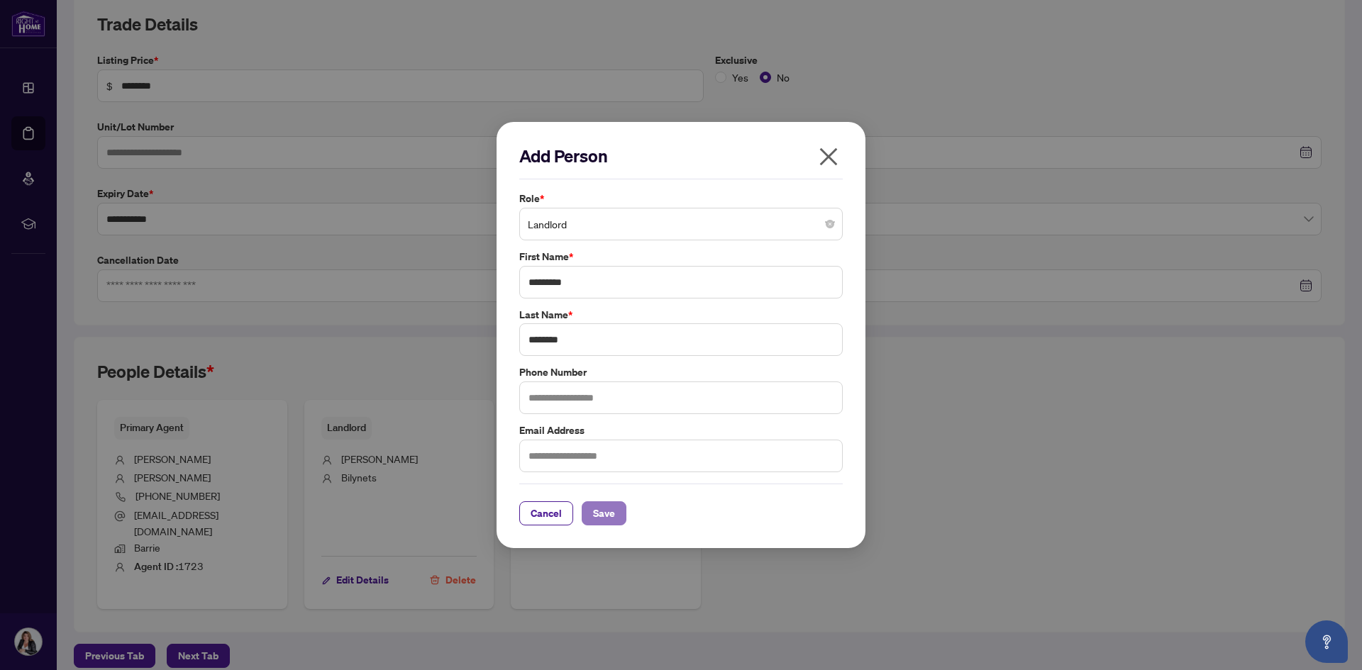
click at [590, 508] on button "Save" at bounding box center [604, 514] width 45 height 24
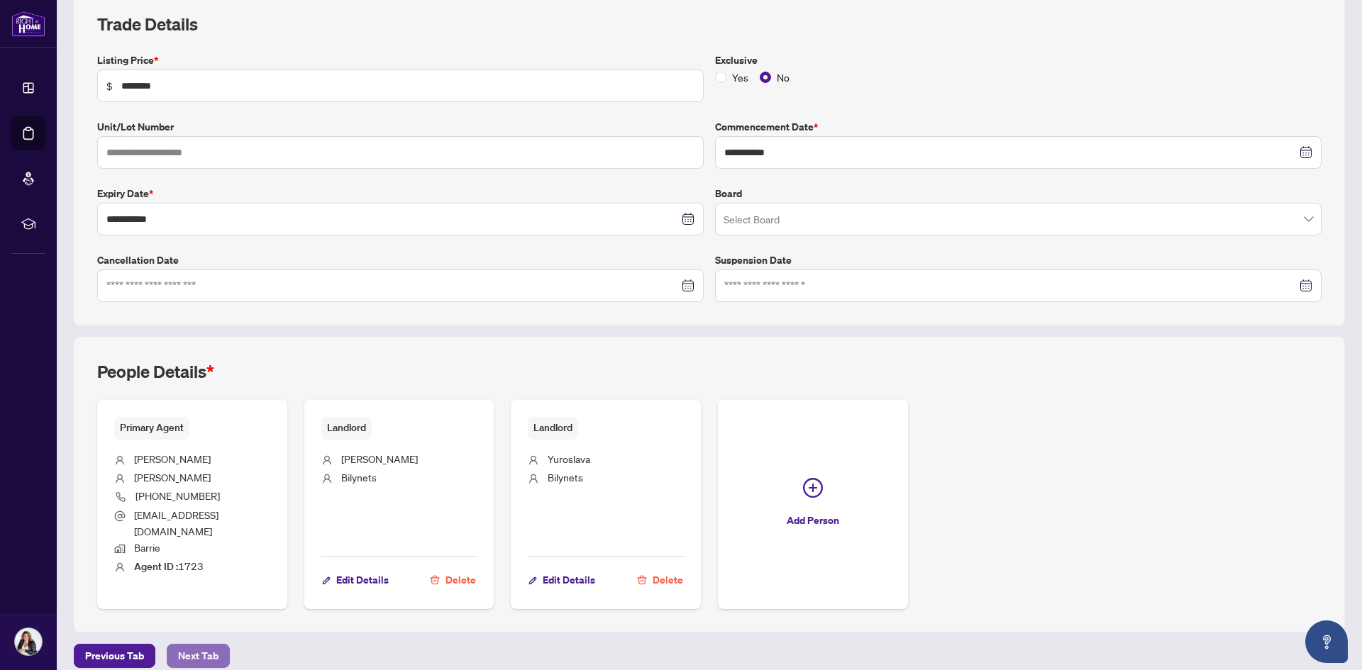
click at [190, 645] on span "Next Tab" at bounding box center [198, 656] width 40 height 23
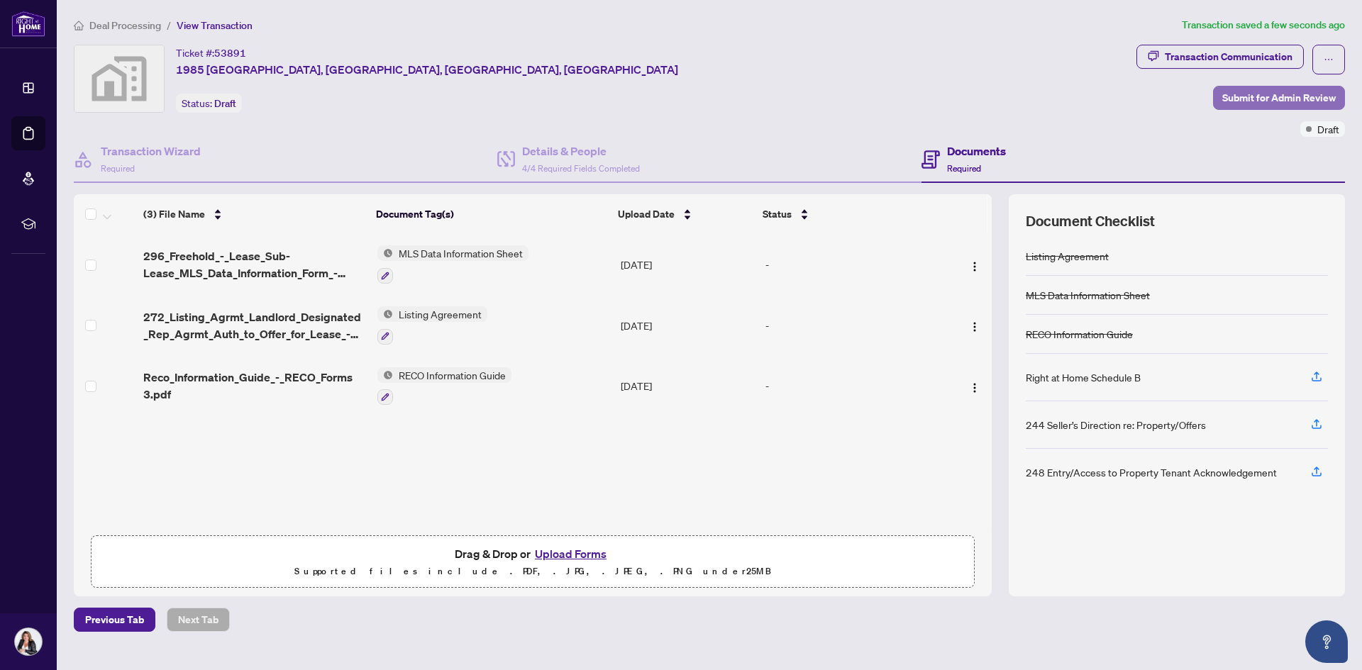
click at [1262, 99] on span "Submit for Admin Review" at bounding box center [1279, 98] width 114 height 23
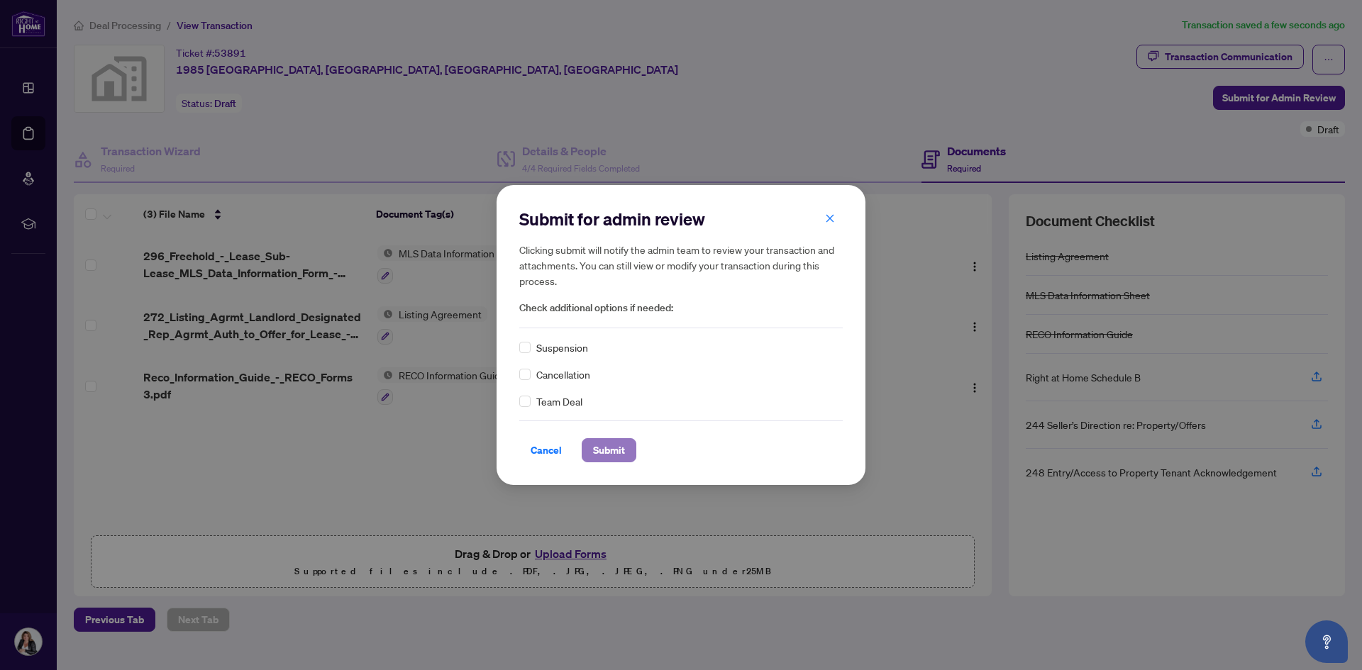
click at [633, 443] on button "Submit" at bounding box center [609, 450] width 55 height 24
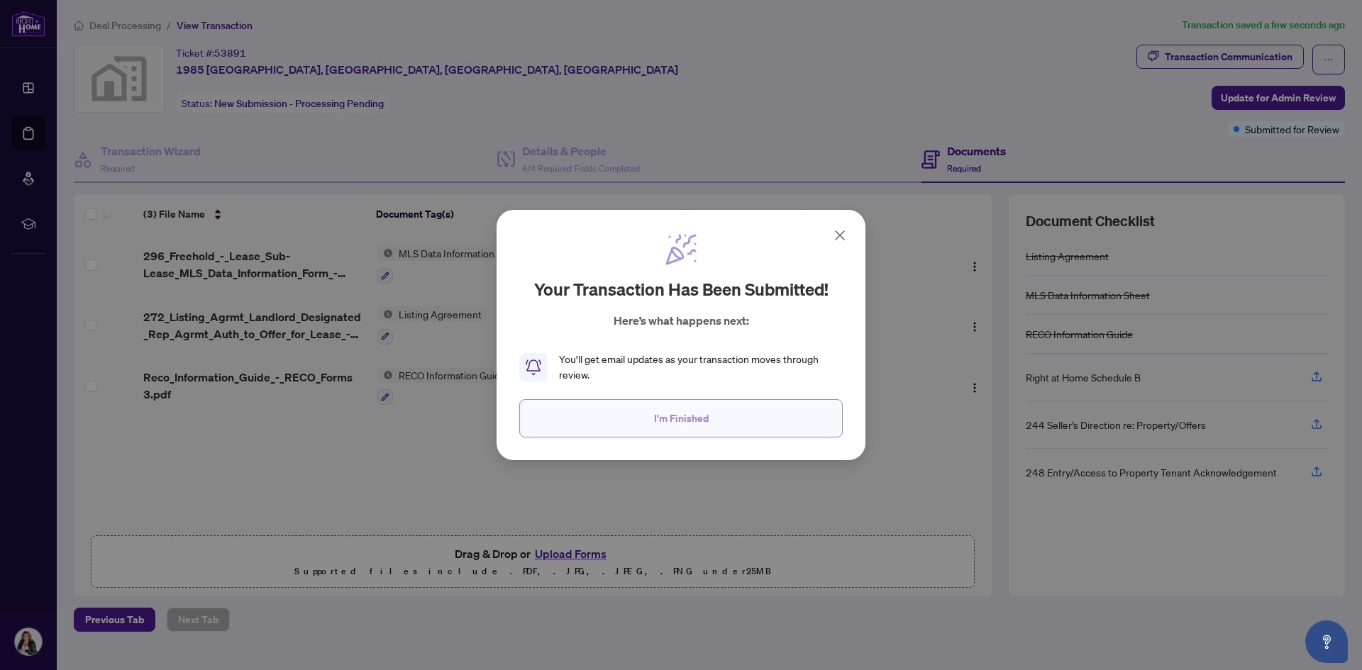
click at [613, 411] on button "I'm Finished" at bounding box center [681, 418] width 324 height 38
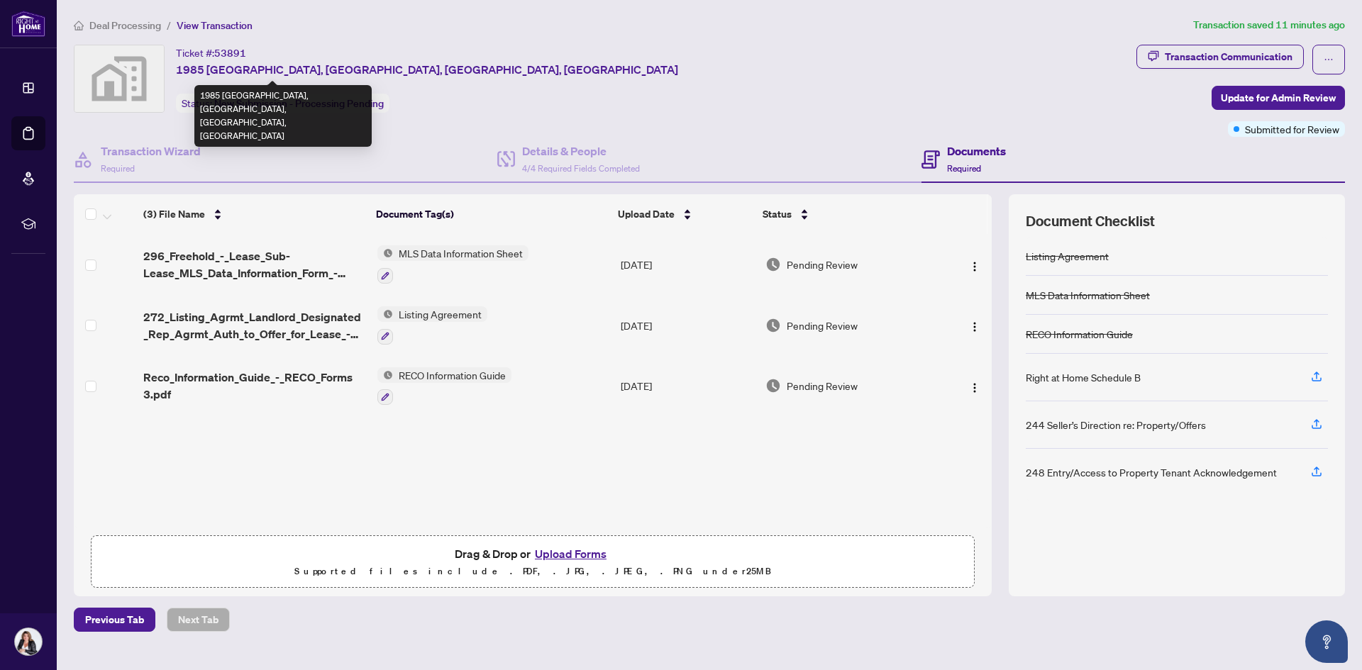
click at [203, 64] on span "1985 [GEOGRAPHIC_DATA], [GEOGRAPHIC_DATA], [GEOGRAPHIC_DATA], [GEOGRAPHIC_DATA]" at bounding box center [427, 69] width 502 height 17
click at [199, 66] on span "1985 [GEOGRAPHIC_DATA], [GEOGRAPHIC_DATA], [GEOGRAPHIC_DATA], [GEOGRAPHIC_DATA]" at bounding box center [427, 69] width 502 height 17
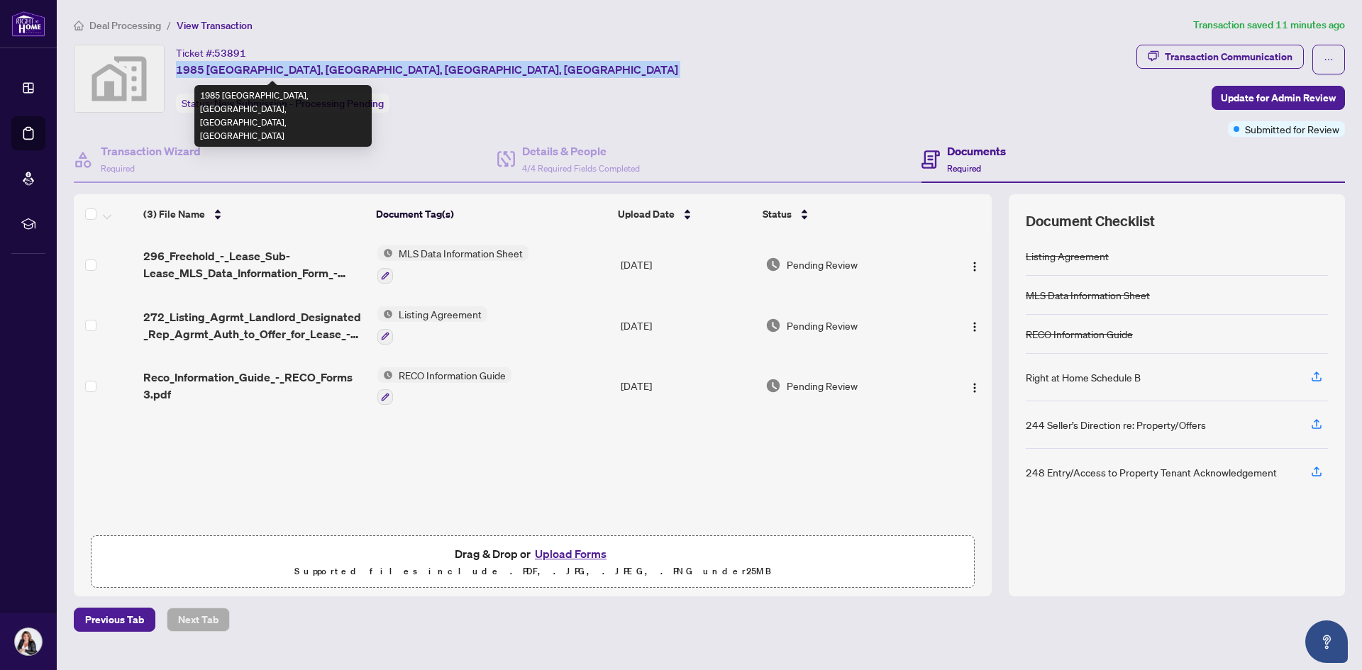
click at [199, 66] on span "1985 [GEOGRAPHIC_DATA], [GEOGRAPHIC_DATA], [GEOGRAPHIC_DATA], [GEOGRAPHIC_DATA]" at bounding box center [427, 69] width 502 height 17
